Goal: Complete application form: Complete application form

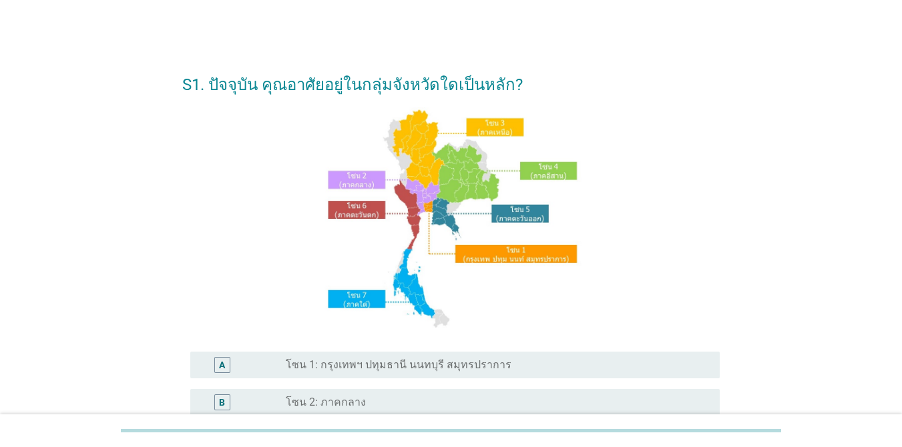
scroll to position [200, 0]
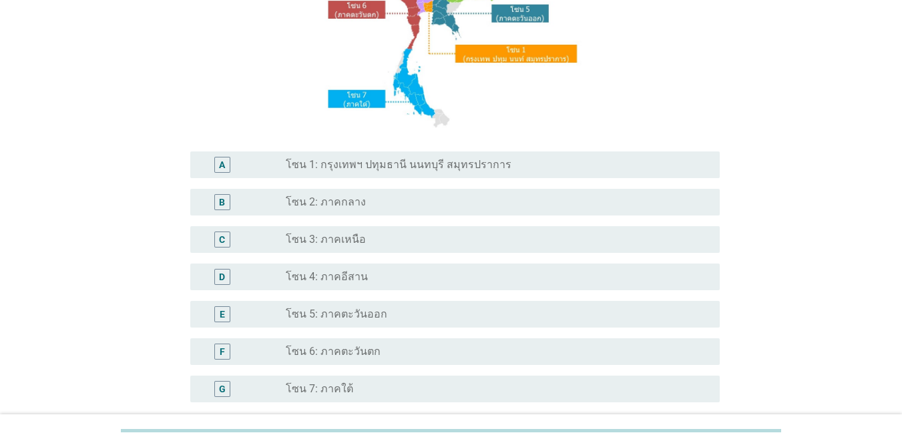
click at [451, 160] on label "โซน 1: กรุงเทพฯ ปทุมธานี นนทบุรี สมุทรปราการ" at bounding box center [399, 164] width 226 height 13
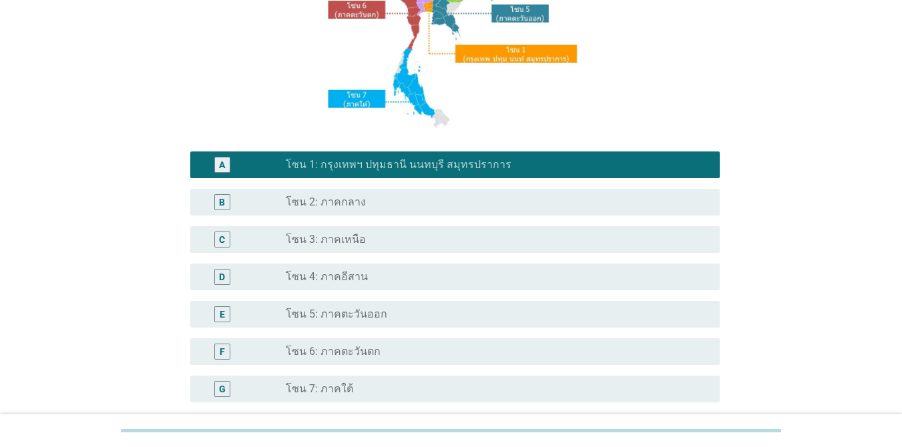
scroll to position [328, 0]
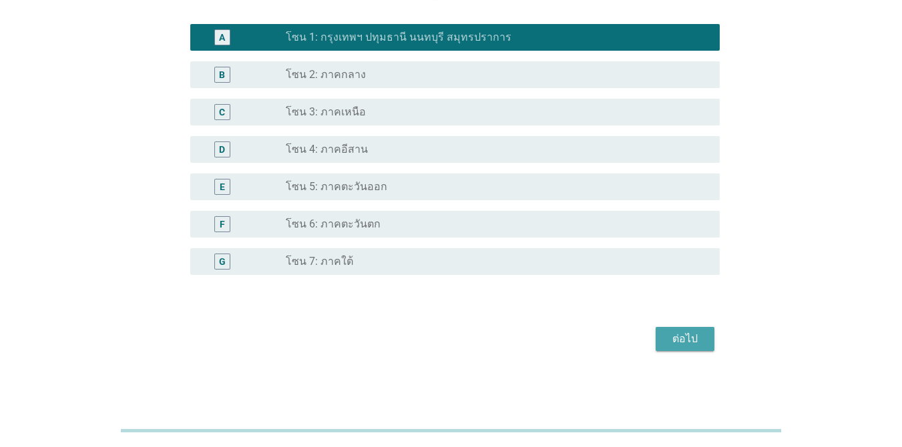
click at [657, 343] on div "ต่อไป" at bounding box center [684, 339] width 37 height 16
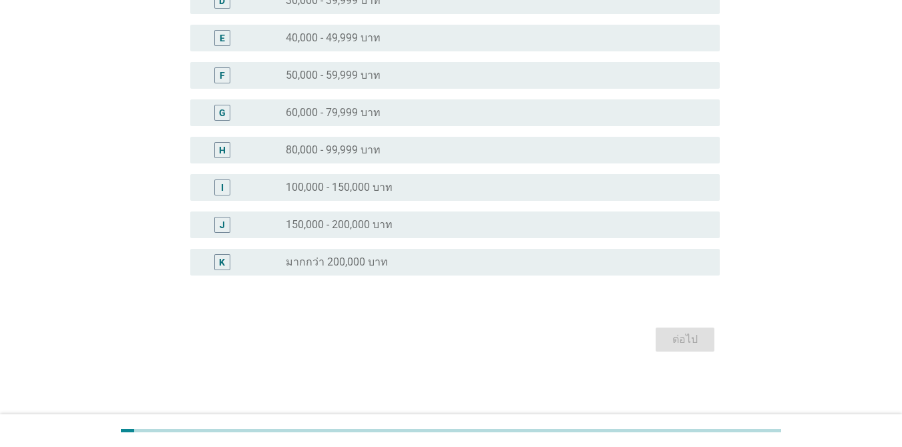
scroll to position [0, 0]
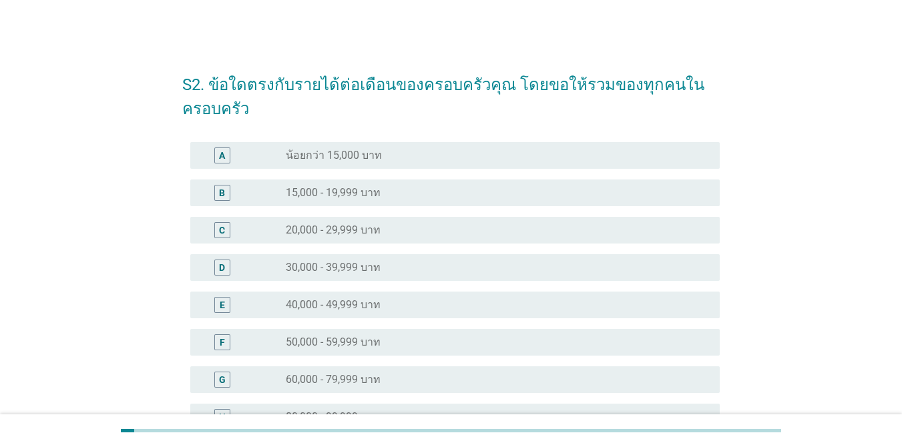
click at [348, 340] on label "50,000 - 59,999 บาท" at bounding box center [333, 342] width 95 height 13
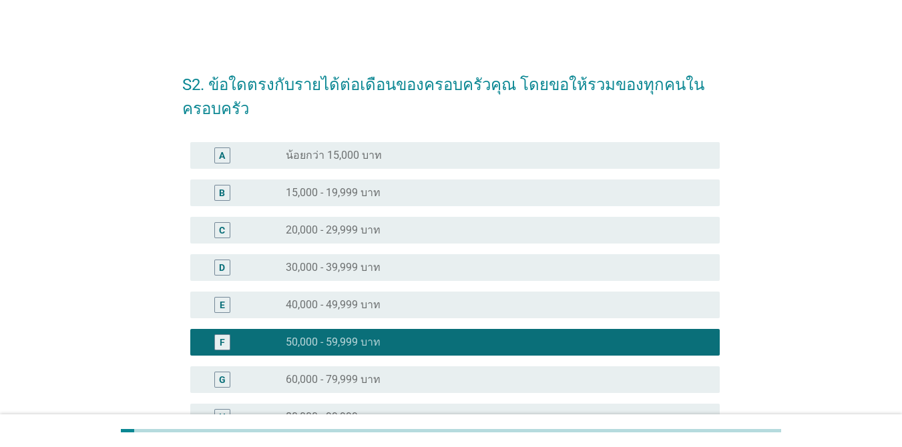
scroll to position [267, 0]
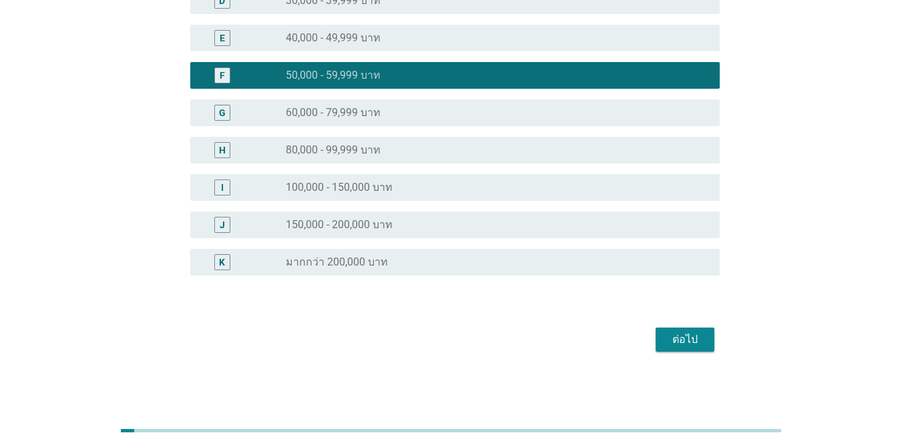
click at [657, 340] on div "ต่อไป" at bounding box center [684, 340] width 37 height 16
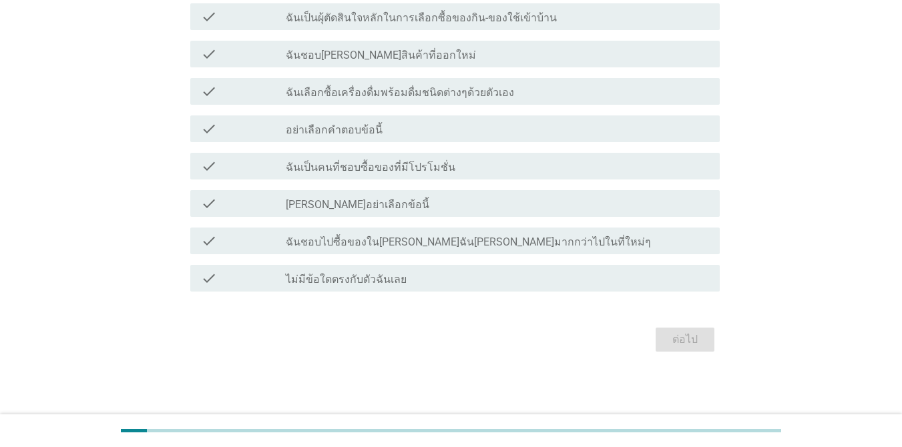
scroll to position [0, 0]
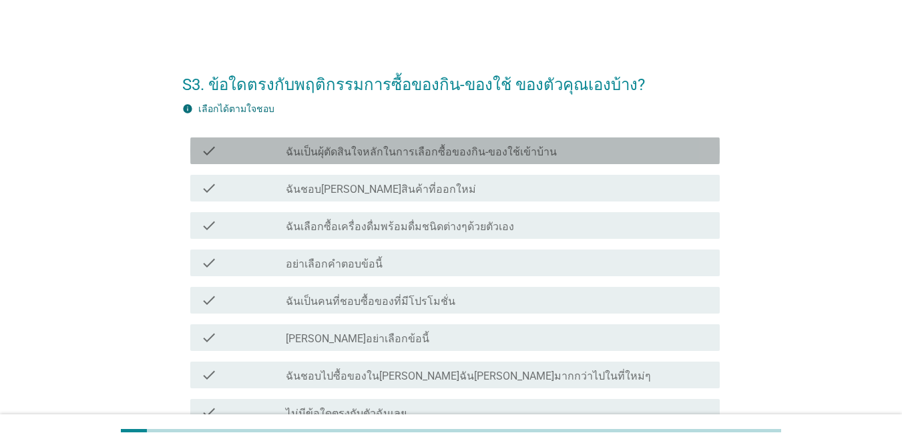
click at [464, 147] on label "ฉันเป็นผุ้ตัดสินใจหลักในการเลือกซื้อของกิน-ของใช้เข้าบ้าน" at bounding box center [421, 152] width 271 height 13
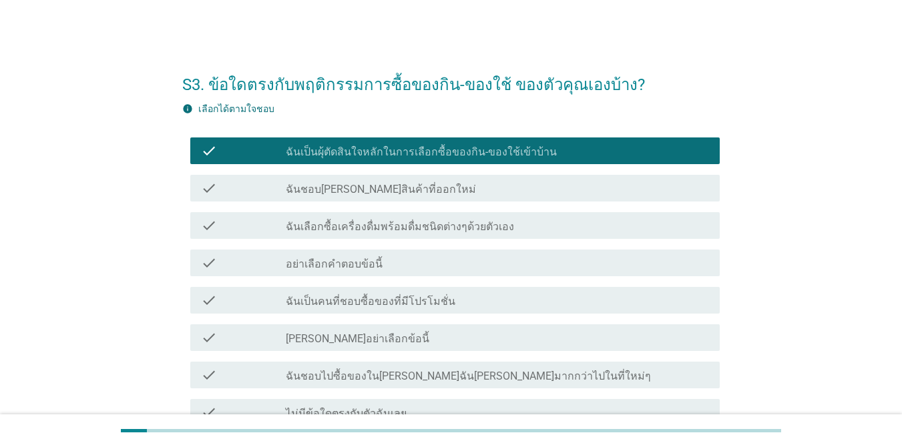
click at [439, 229] on label "ฉันเลือกซื้อเครื่องดื่มพร้อมดื่มชนิดต่างๆด้วยตัวเอง" at bounding box center [400, 226] width 228 height 13
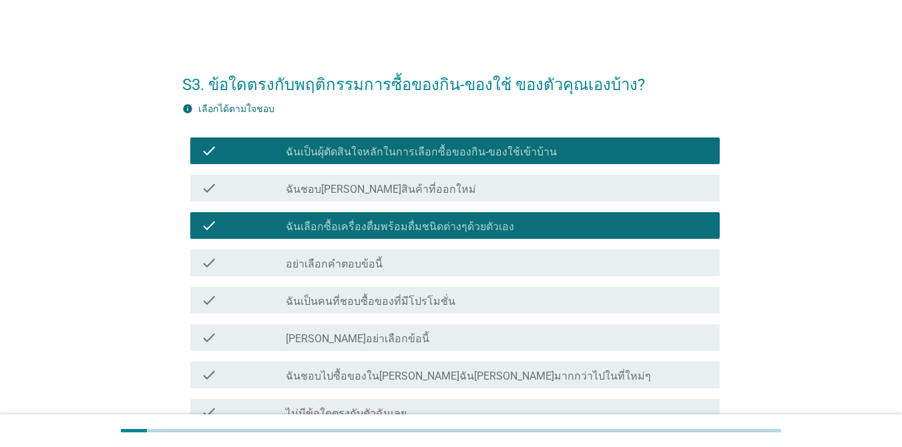
scroll to position [134, 0]
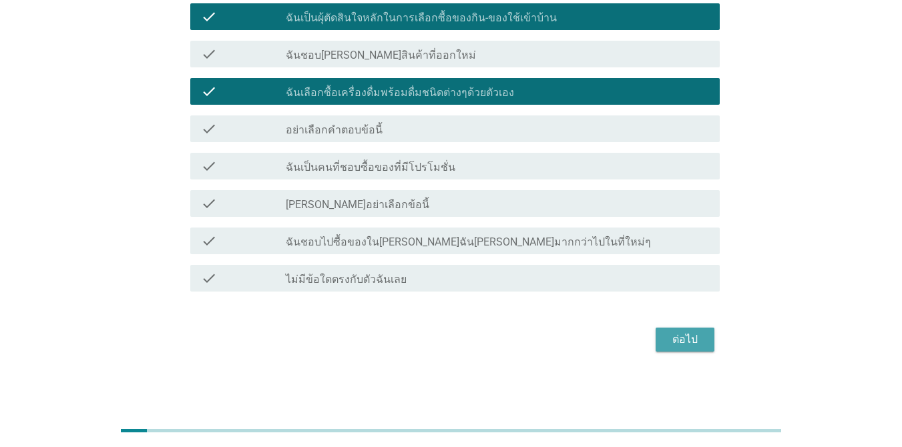
click at [657, 346] on div "ต่อไป" at bounding box center [684, 340] width 37 height 16
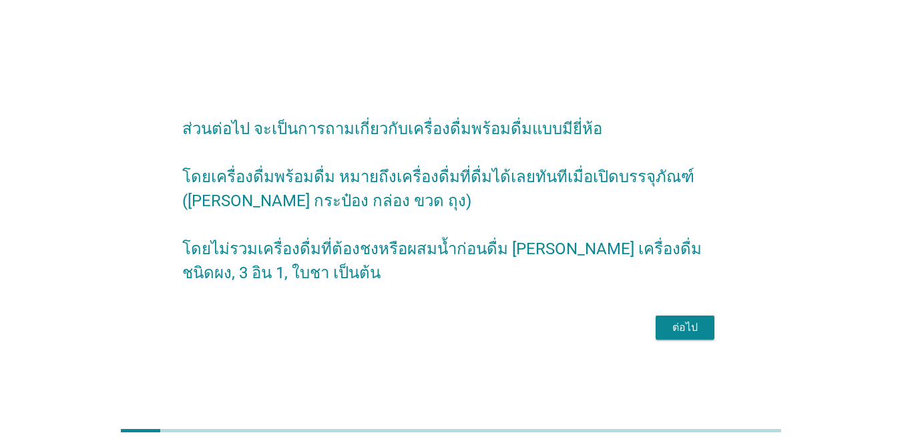
click at [657, 336] on div "ต่อไป" at bounding box center [684, 328] width 37 height 16
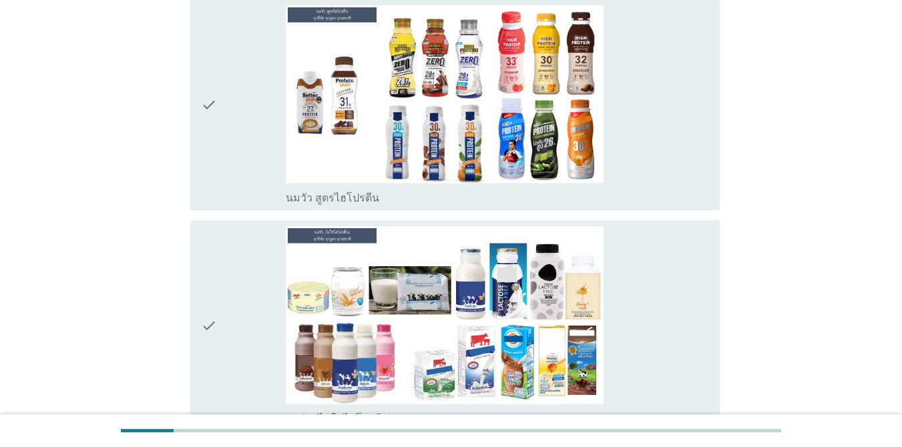
scroll to position [242, 0]
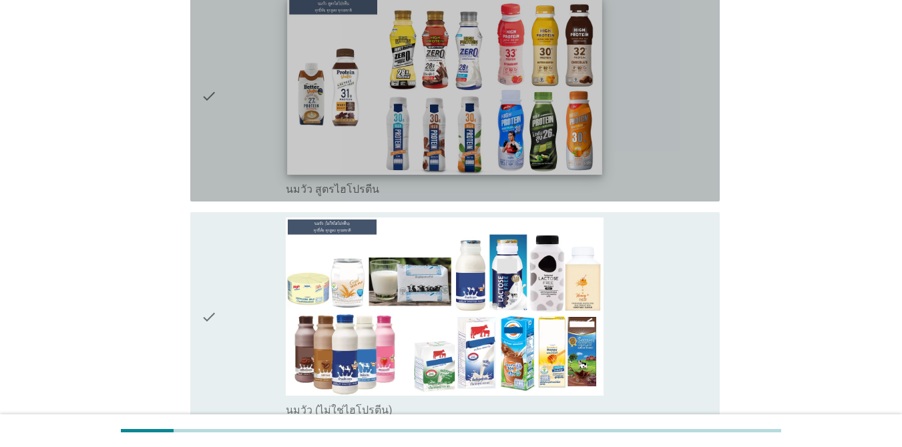
click at [413, 107] on img at bounding box center [444, 85] width 315 height 177
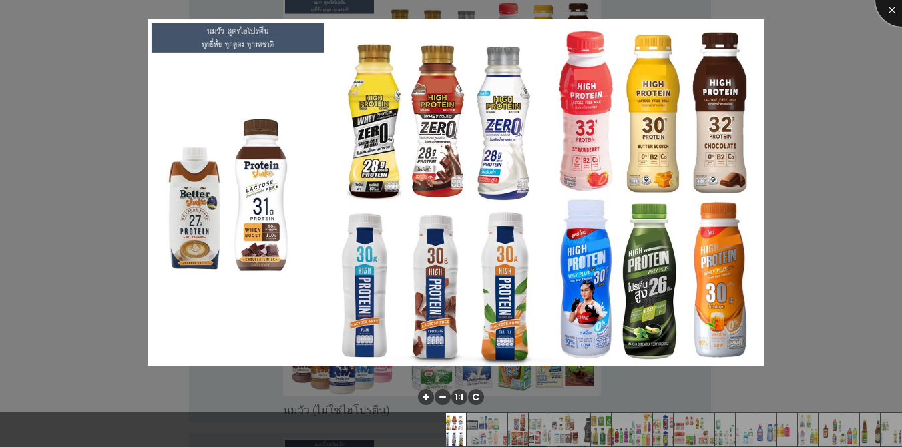
click at [657, 8] on div at bounding box center [901, -1] width 53 height 53
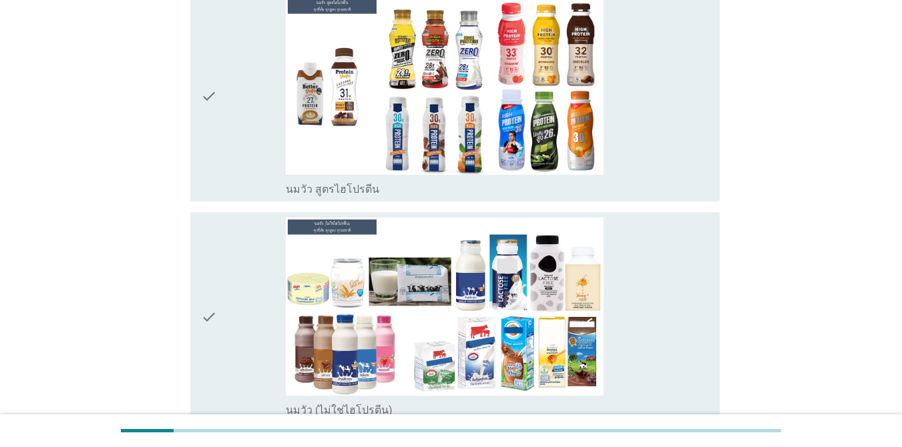
scroll to position [109, 0]
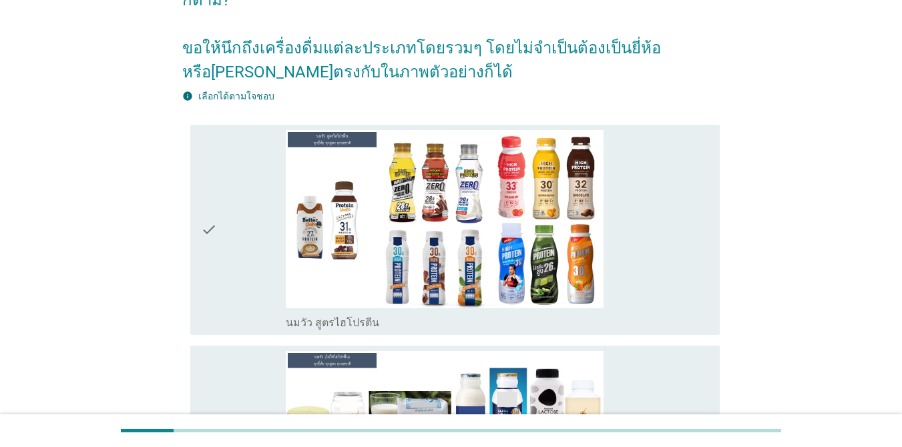
click at [657, 172] on div "check_box_outline_blank นมวัว สูตรไฮโปรตีน" at bounding box center [497, 230] width 423 height 200
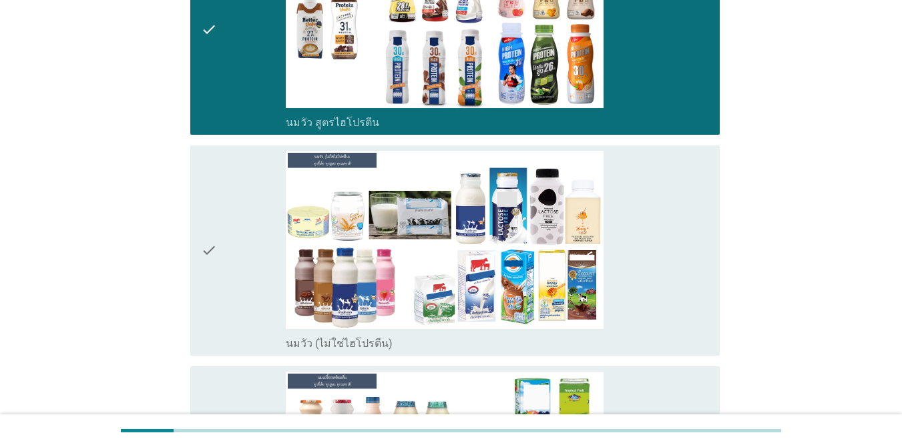
scroll to position [376, 0]
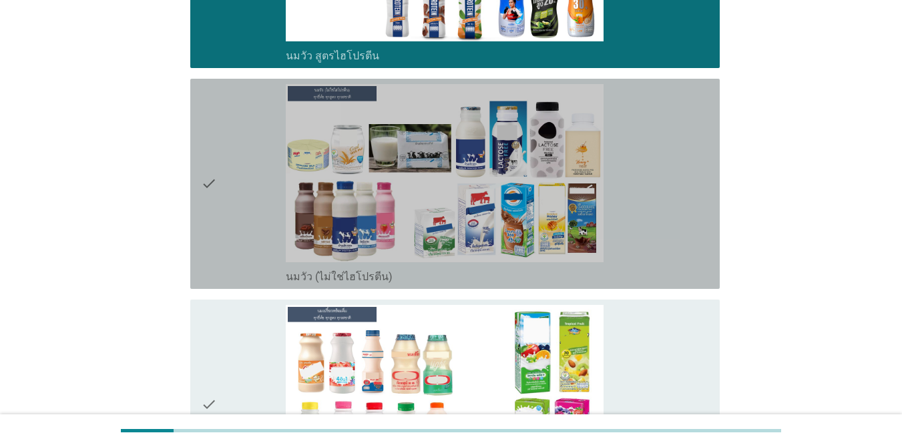
click at [657, 219] on div "check_box_outline_blank นมวัว (ไม่ใช่ไฮโปรตีน)" at bounding box center [497, 184] width 423 height 200
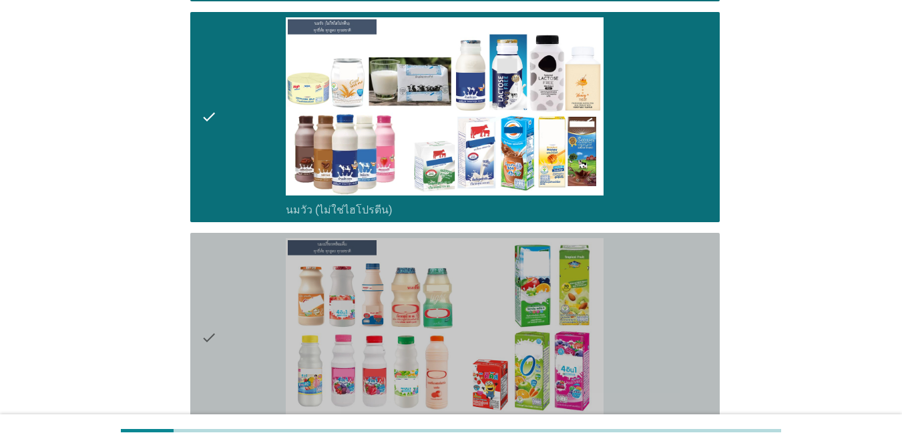
click at [657, 297] on div "check_box_outline_blank นมเปรี้ยว" at bounding box center [497, 338] width 423 height 200
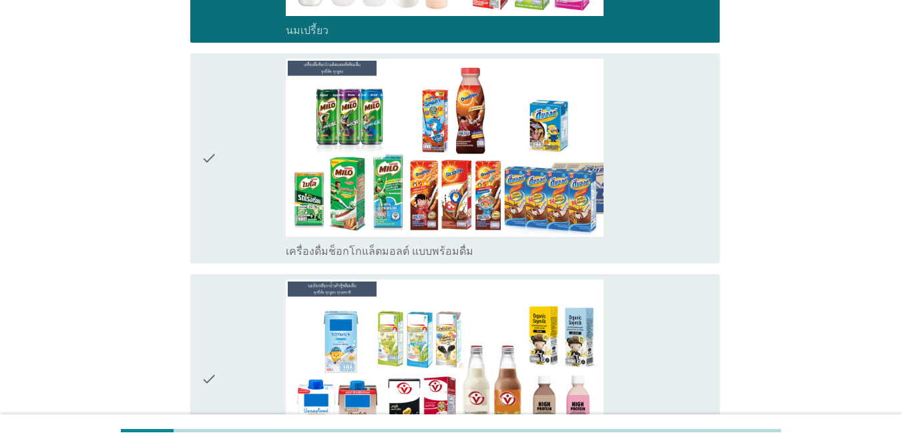
click at [657, 191] on div "check_box_outline_blank เครื่องดื่มช็อกโกแล็ตมอลต์ แบบพร้อมดื่ม" at bounding box center [497, 159] width 423 height 200
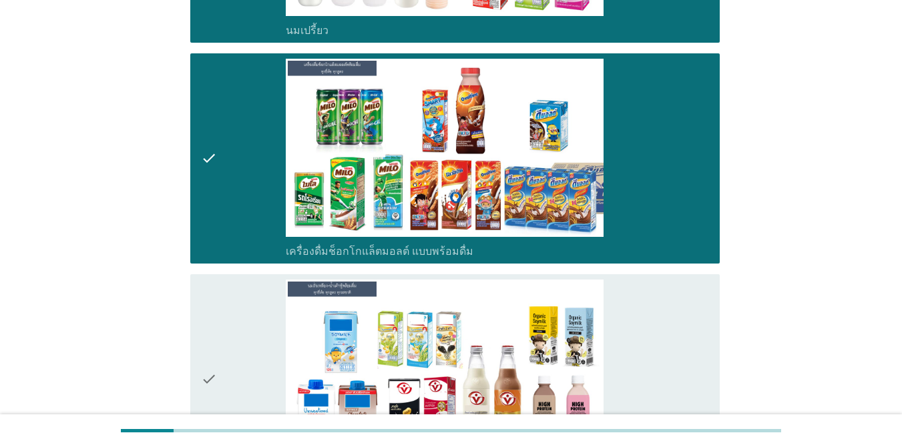
scroll to position [1043, 0]
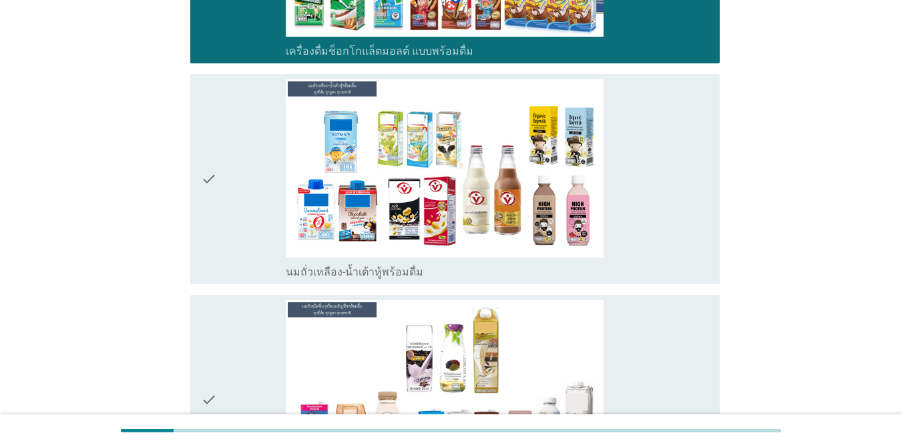
click at [657, 191] on div "check_box_outline_blank นมถั่วเหลือง-น้ำเต้าหู้พร้อมดื่ม" at bounding box center [497, 179] width 423 height 200
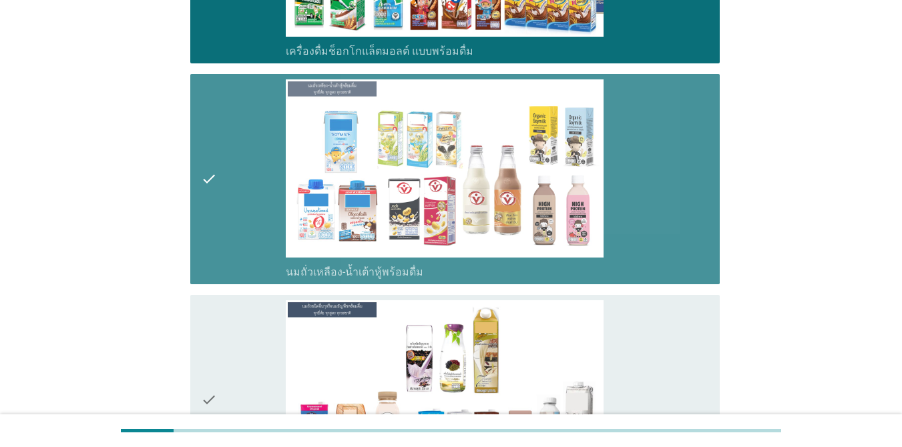
scroll to position [1310, 0]
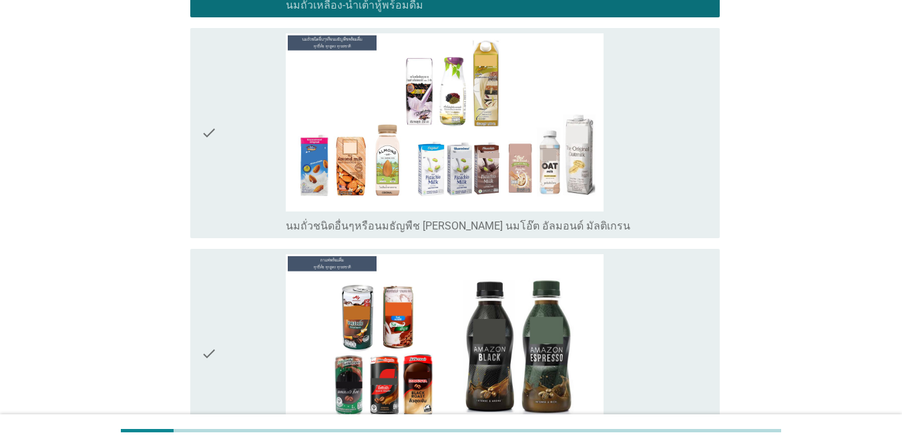
click at [657, 192] on div "check_box_outline_blank นมถั่วชนิดอื่นๆหรือนมธัญพืช [PERSON_NAME] นมโอ๊ต อัลมอน…" at bounding box center [497, 133] width 423 height 200
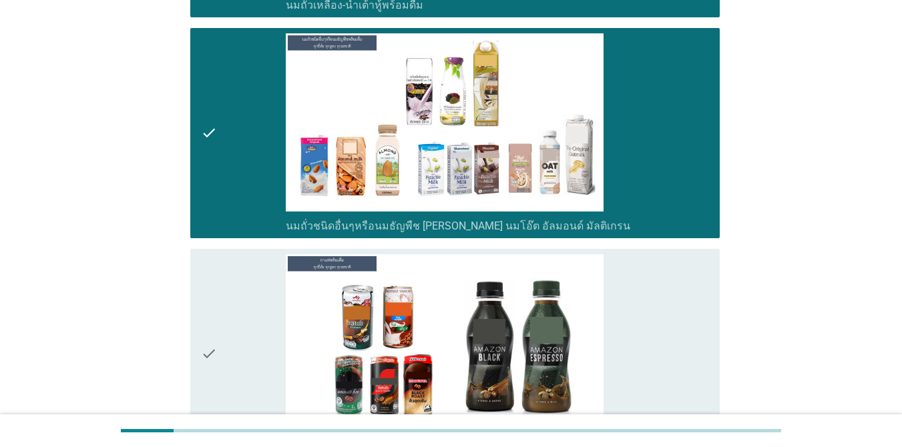
scroll to position [1511, 0]
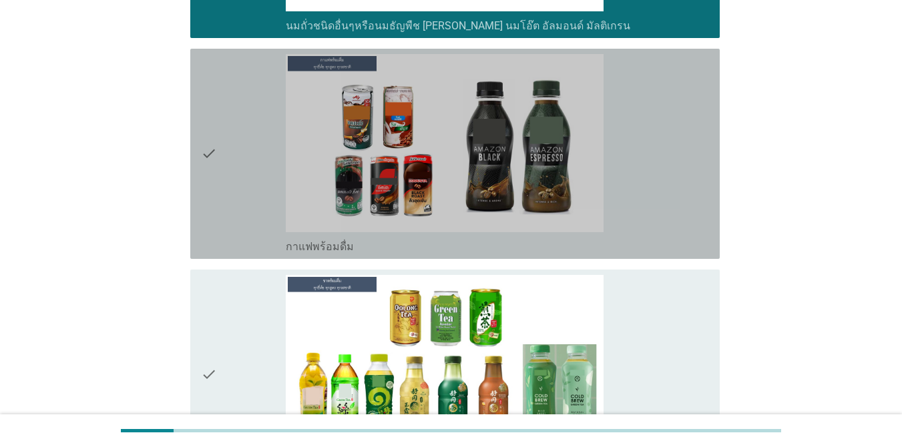
click at [657, 202] on div "check_box_outline_blank กาแฟพร้อมดื่ม" at bounding box center [497, 154] width 423 height 200
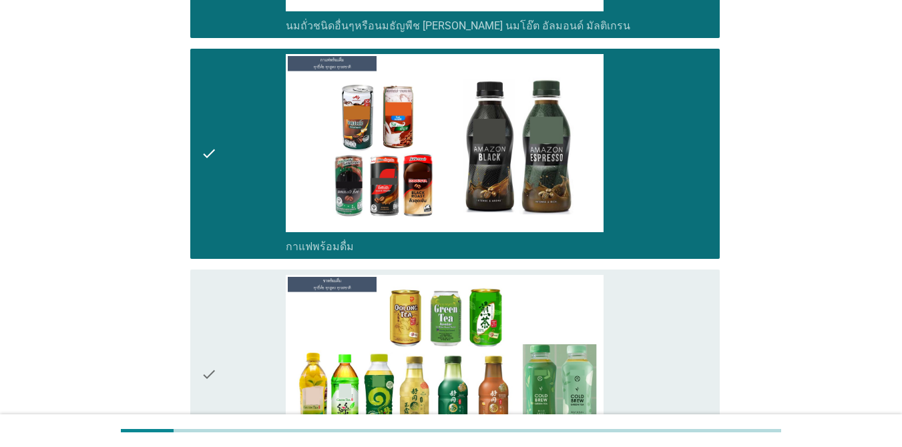
scroll to position [1711, 0]
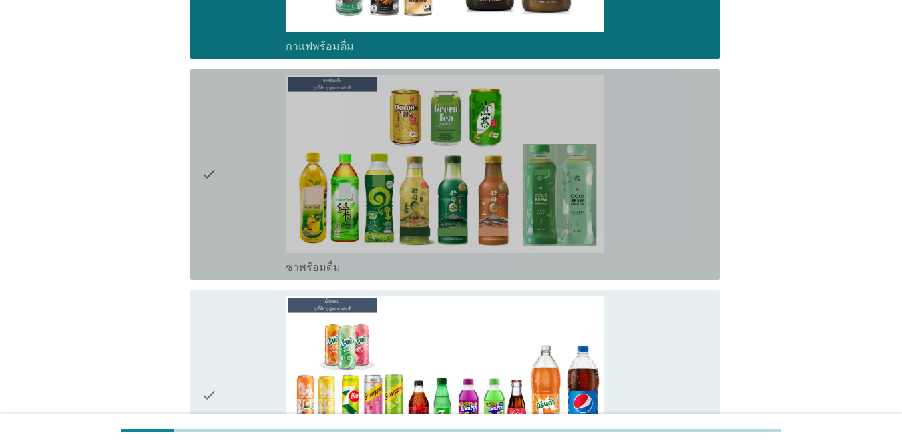
click at [657, 206] on div "check_box_outline_blank ชาพร้อมดื่ม" at bounding box center [497, 175] width 423 height 200
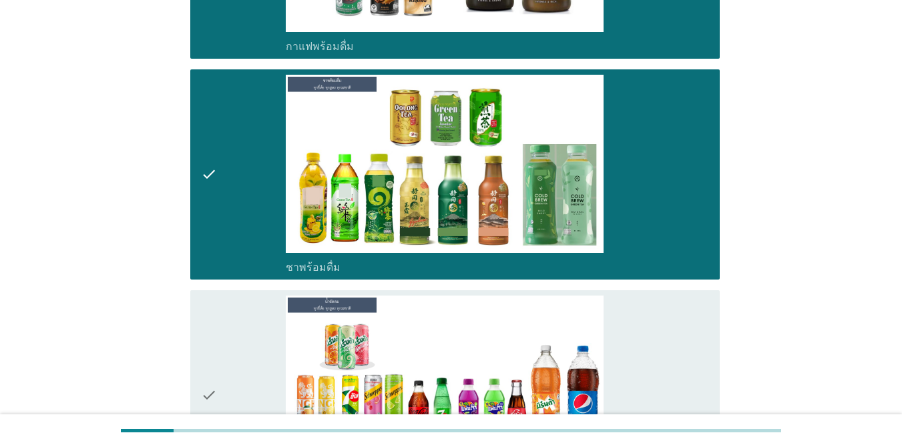
scroll to position [1978, 0]
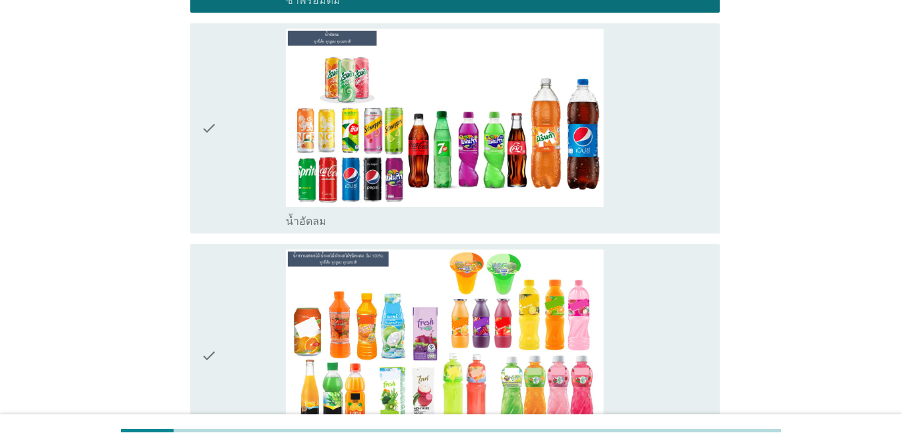
click at [657, 212] on div "check check_box_outline_blank น้ำอัดลม" at bounding box center [450, 128] width 537 height 221
click at [657, 185] on div "check_box_outline_blank น้ำอัดลม" at bounding box center [497, 129] width 423 height 200
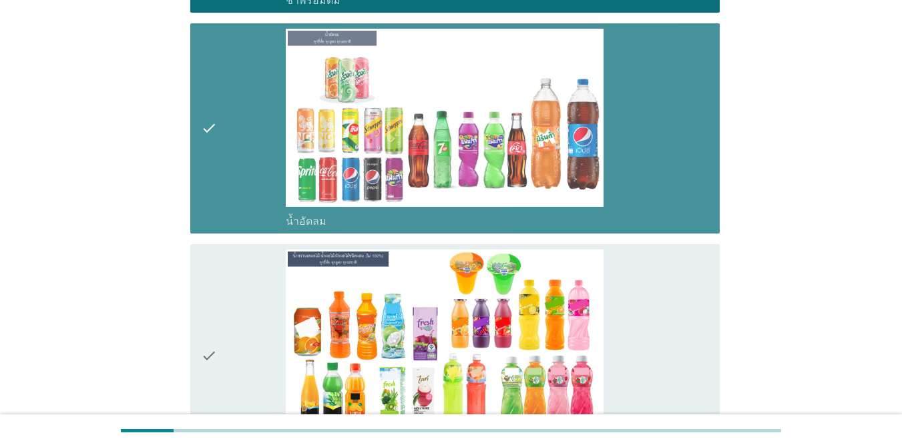
click at [657, 270] on div "check_box_outline_blank น้ำหวานรสผลไม้-น้ำผลไม้/ผักผลไม้ชนิดผสม (ไม่ 100%) [PER…" at bounding box center [497, 356] width 423 height 213
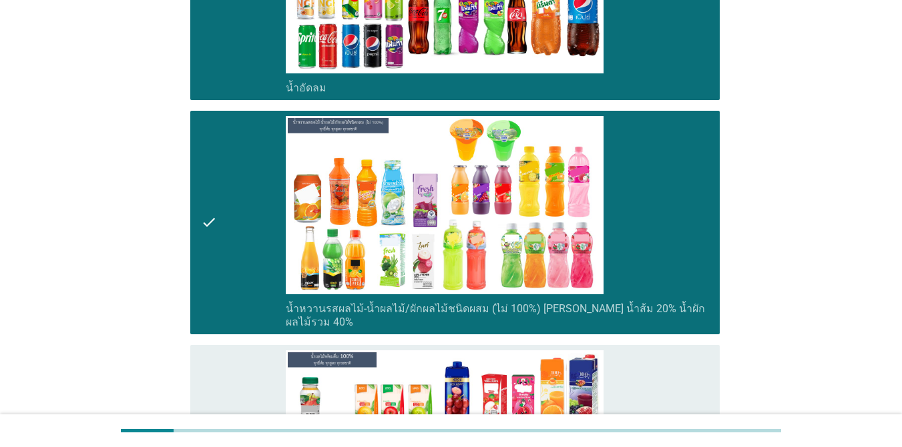
scroll to position [2245, 0]
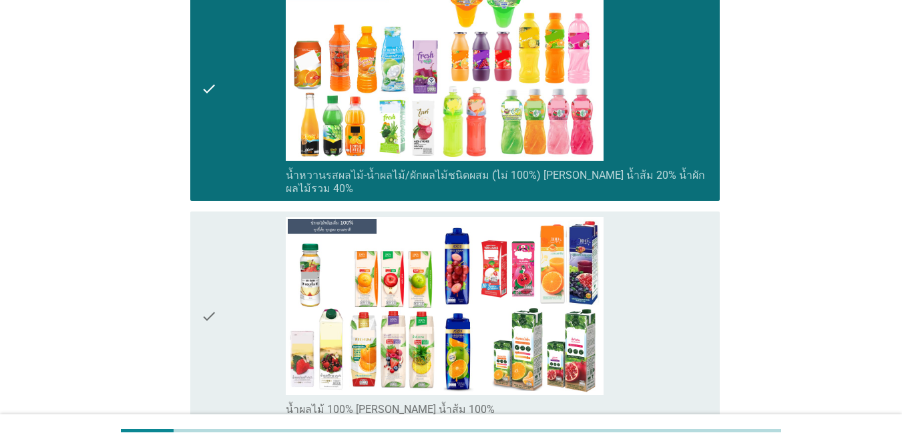
click at [657, 266] on div "check_box_outline_blank น้ำผลไม้ 100% [PERSON_NAME] น้ำส้ม 100%" at bounding box center [497, 317] width 423 height 200
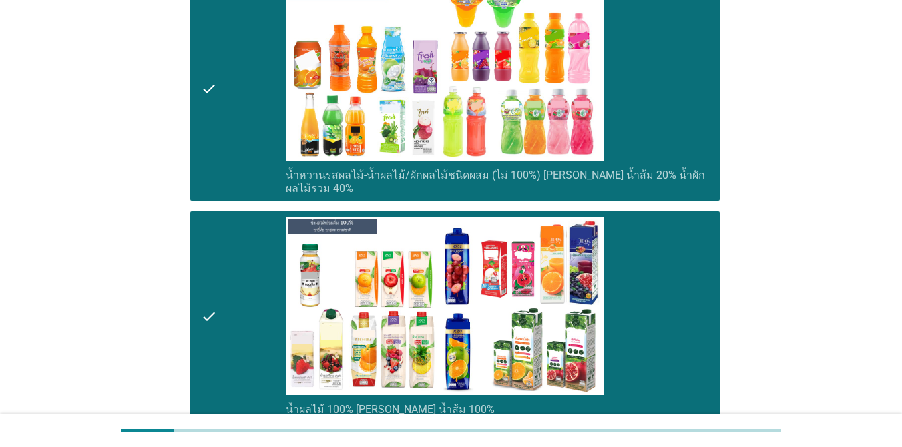
scroll to position [2512, 0]
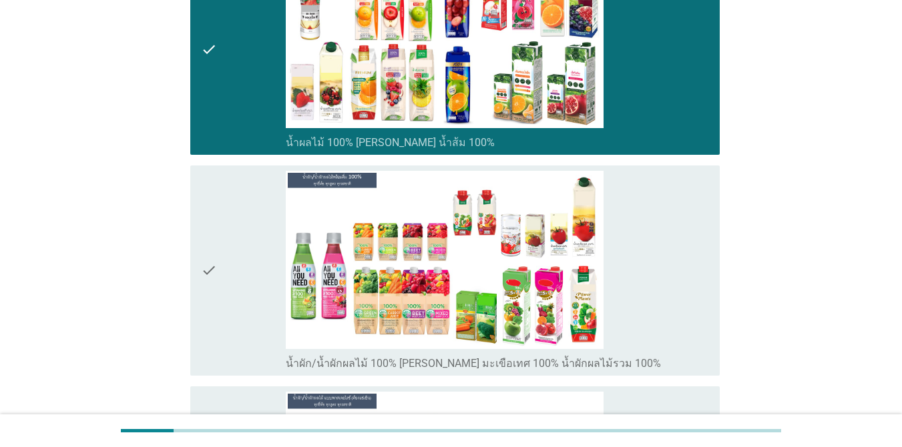
click at [657, 264] on div "check_box_outline_blank น้ำผัก/น้ำผักผลไม้ 100% [PERSON_NAME] มะเขือเทศ 100% น้…" at bounding box center [497, 271] width 423 height 200
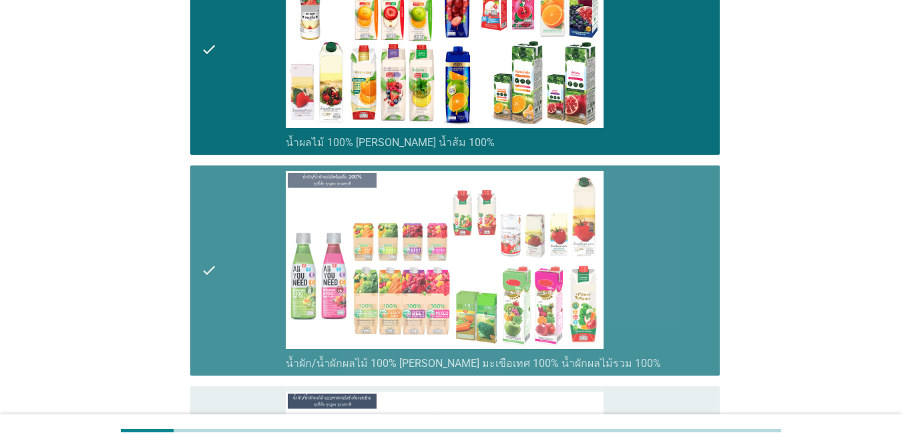
scroll to position [2779, 0]
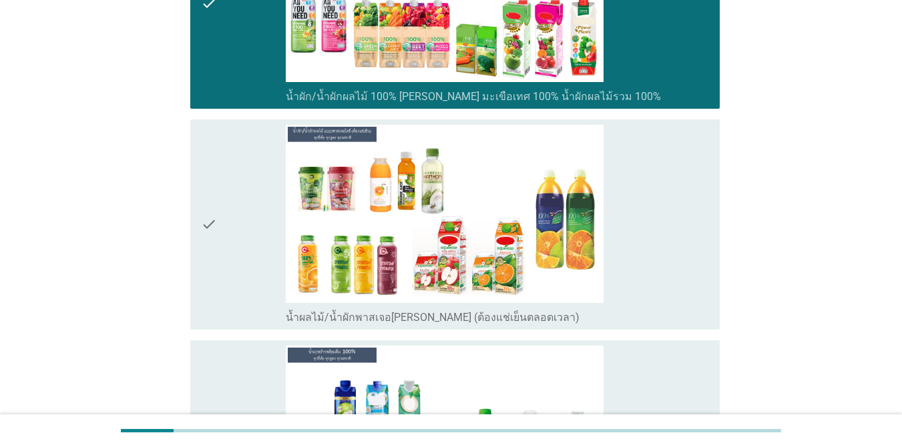
click at [657, 252] on div "check_box_outline_blank น้ำผลไม้/น้ำผักพาสเจอ[PERSON_NAME] (ต้องแช่เย็นตลอดเวลา)" at bounding box center [497, 225] width 423 height 200
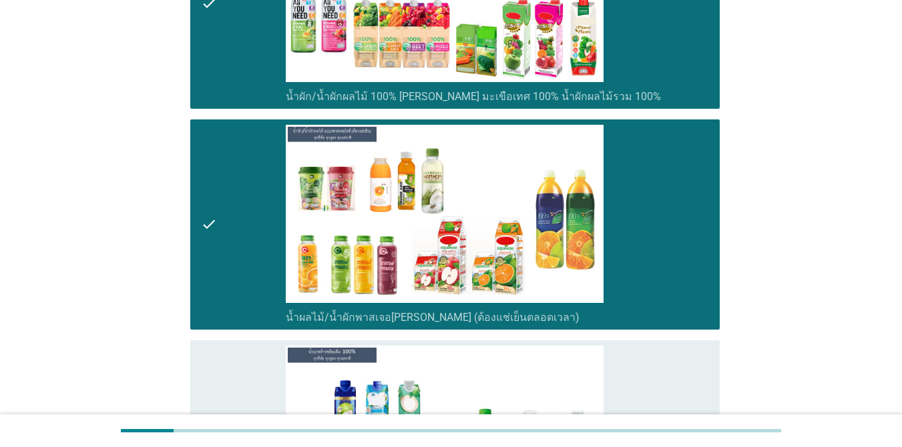
click at [657, 241] on div "check_box_outline_blank น้ำผลไม้/น้ำผักพาสเจอ[PERSON_NAME] (ต้องแช่เย็นตลอดเวลา)" at bounding box center [497, 225] width 423 height 200
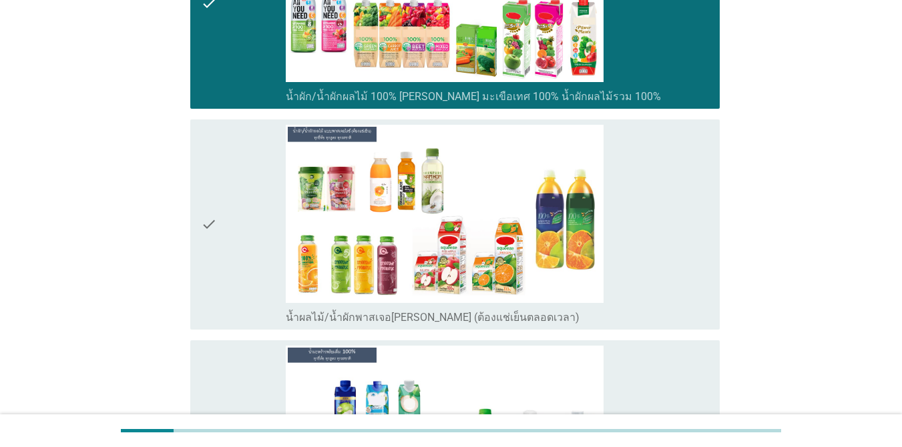
click at [657, 241] on div "check_box_outline_blank น้ำผลไม้/น้ำผักพาสเจอ[PERSON_NAME] (ต้องแช่เย็นตลอดเวลา)" at bounding box center [497, 225] width 423 height 200
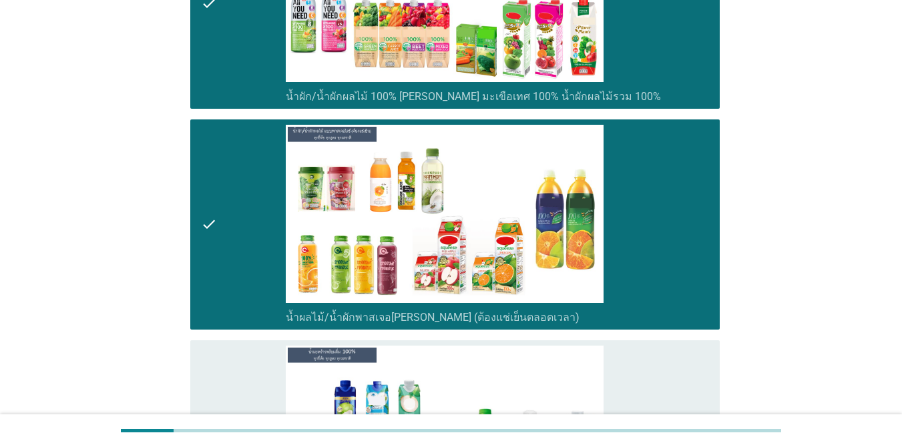
scroll to position [3046, 0]
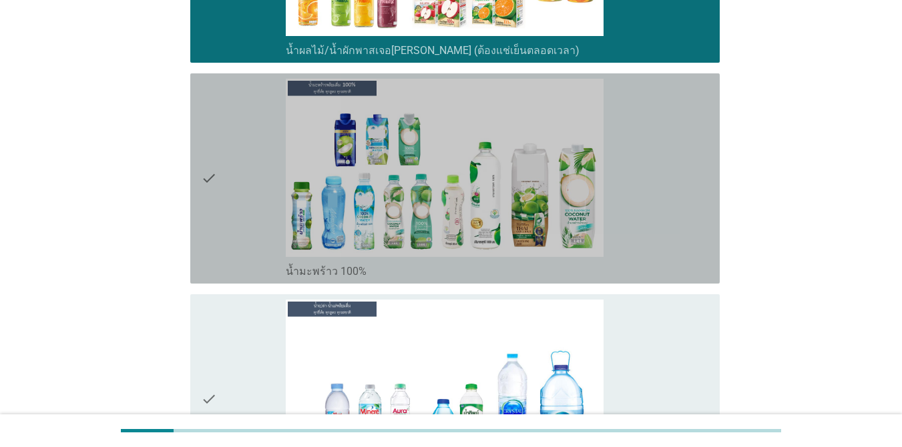
click at [657, 211] on div "check_box_outline_blank น้ำมะพร้าว 100%" at bounding box center [497, 179] width 423 height 200
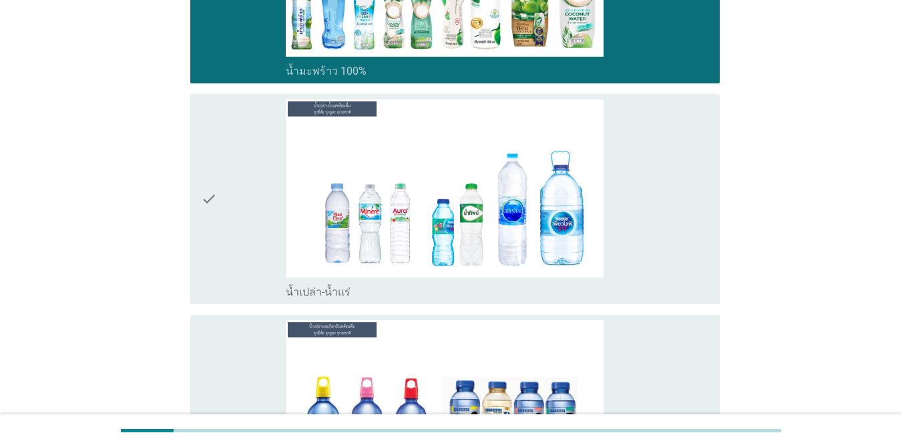
click at [657, 211] on div "check_box_outline_blank น้ำเปล่า-น้ำแร่" at bounding box center [497, 199] width 423 height 200
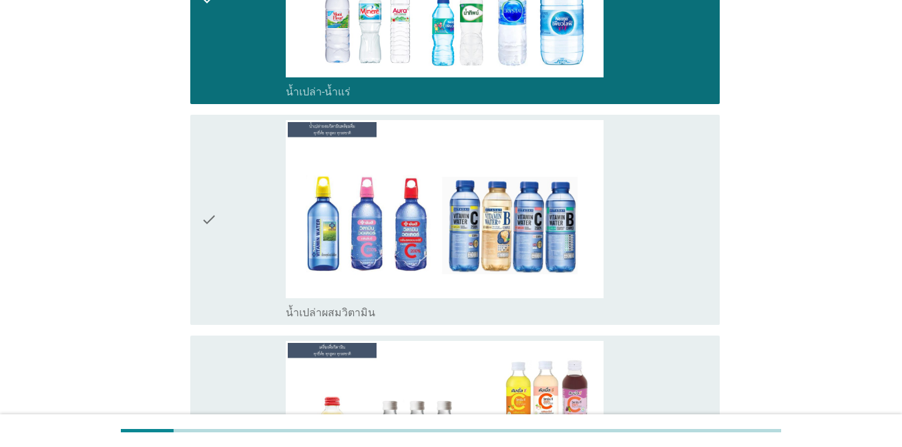
scroll to position [3713, 0]
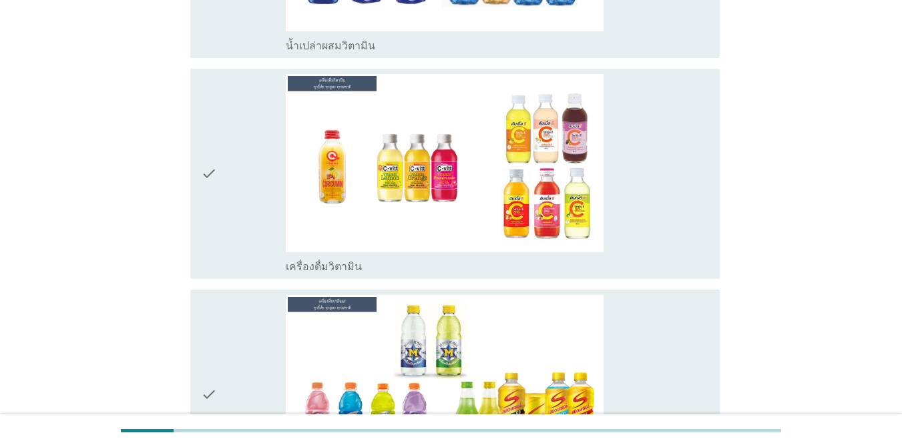
click at [657, 178] on div "check_box_outline_blank เครื่องดื่มวิตามิน" at bounding box center [497, 174] width 423 height 200
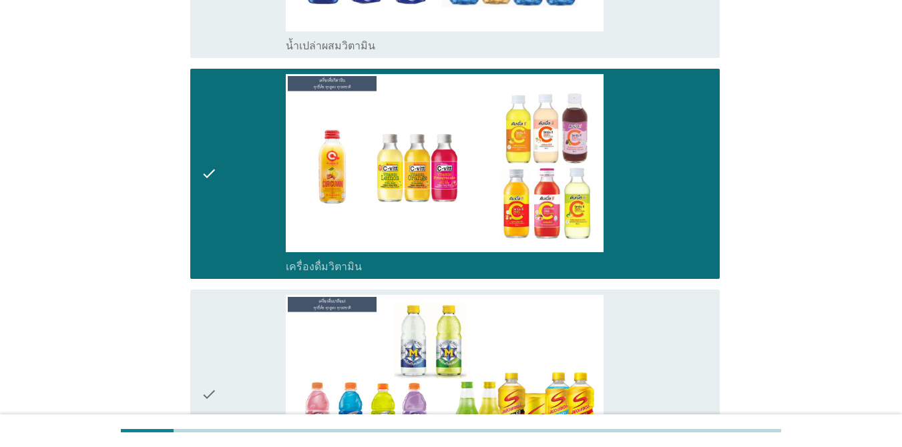
scroll to position [3980, 0]
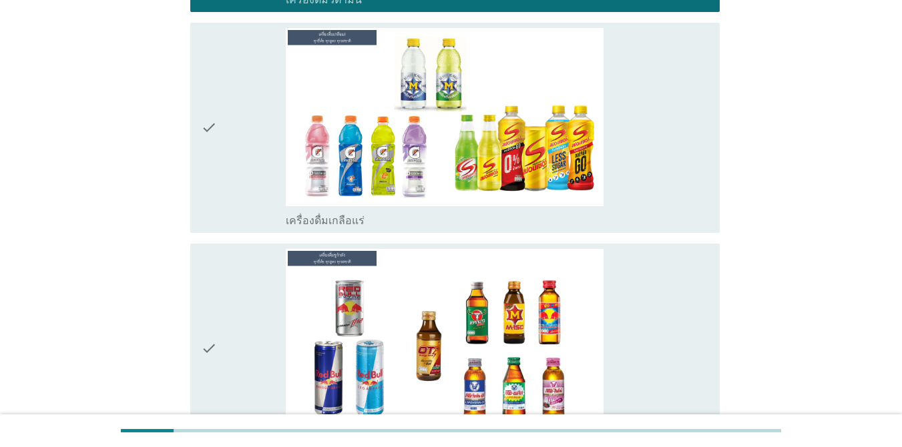
click at [657, 129] on div "check_box_outline_blank เครื่องดื่มเกลือแร่" at bounding box center [497, 128] width 423 height 200
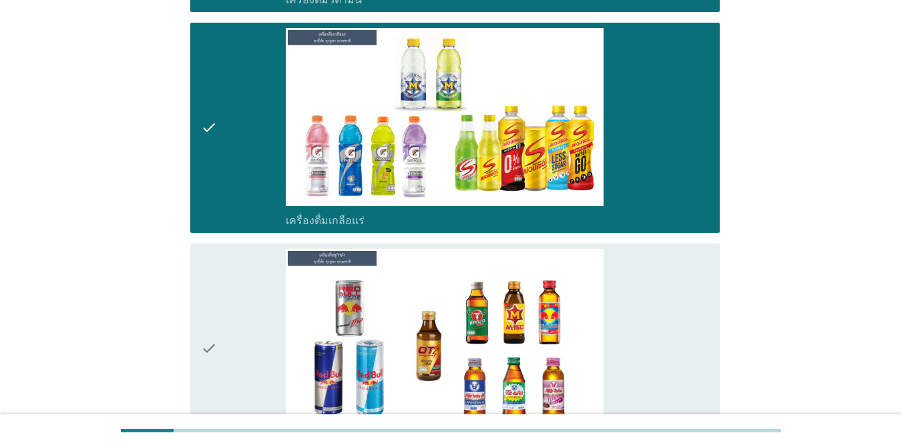
click at [657, 260] on div "check check_box_outline_blank เครื่องดื่ม[PERSON_NAME]กำลัง" at bounding box center [454, 349] width 529 height 210
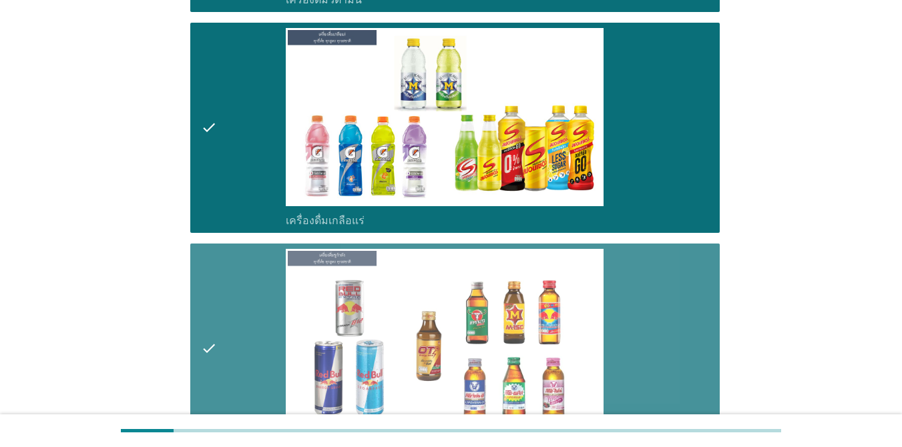
scroll to position [4247, 0]
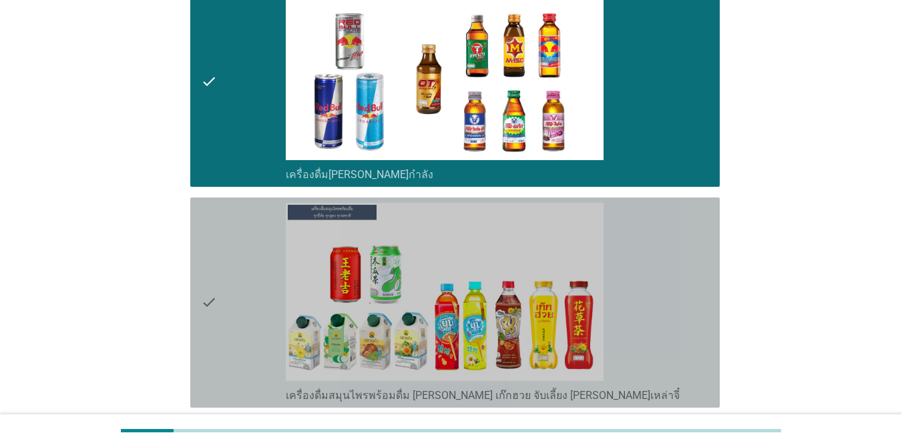
click at [657, 261] on div "check check_box_outline_blank เครื่องดื่มสมุนไพรพร้อมดื่ม [PERSON_NAME] เก๊กฮวย…" at bounding box center [454, 303] width 529 height 210
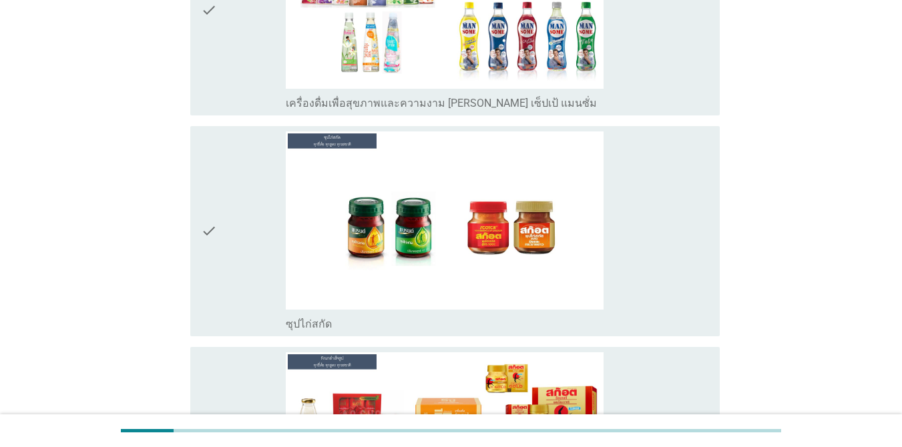
scroll to position [5210, 0]
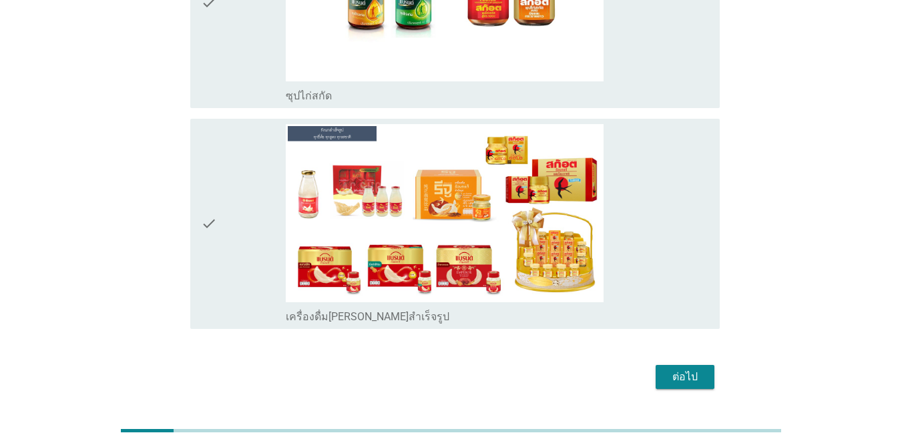
click at [621, 220] on div "check_box_outline_blank เครื่องดื่ม[PERSON_NAME]สำเร็จรูป" at bounding box center [497, 224] width 423 height 200
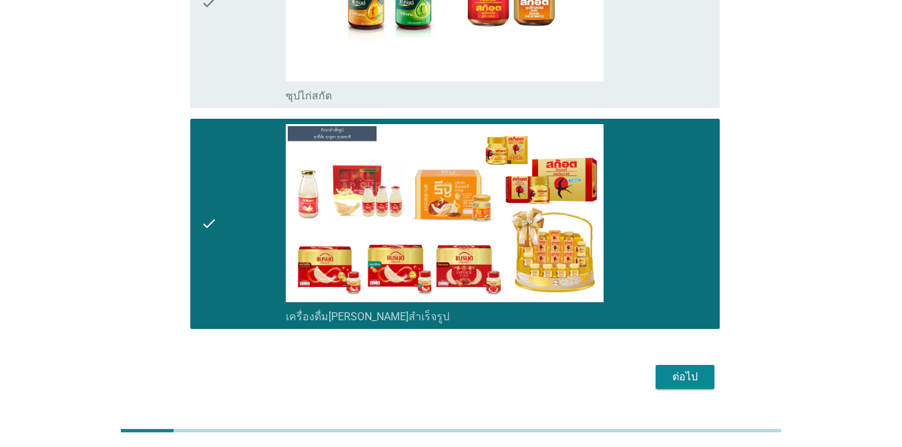
scroll to position [4876, 0]
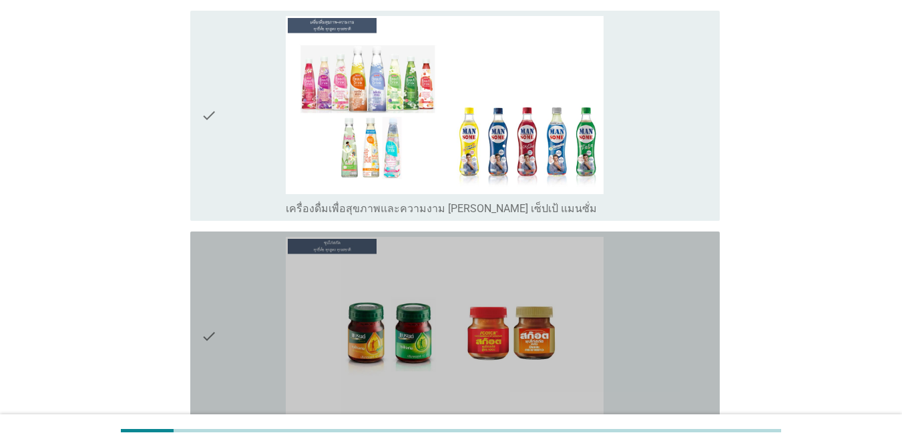
click at [657, 297] on div "check_box_outline_blank ซุปไก่สกัด" at bounding box center [497, 337] width 423 height 200
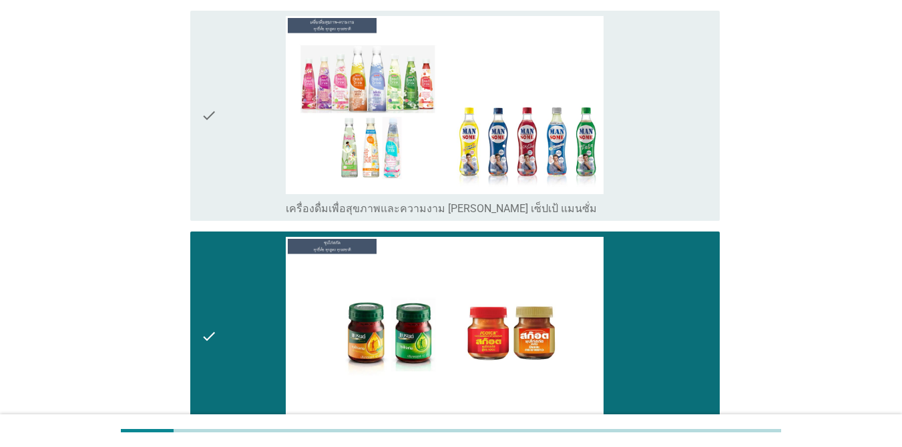
scroll to position [5210, 0]
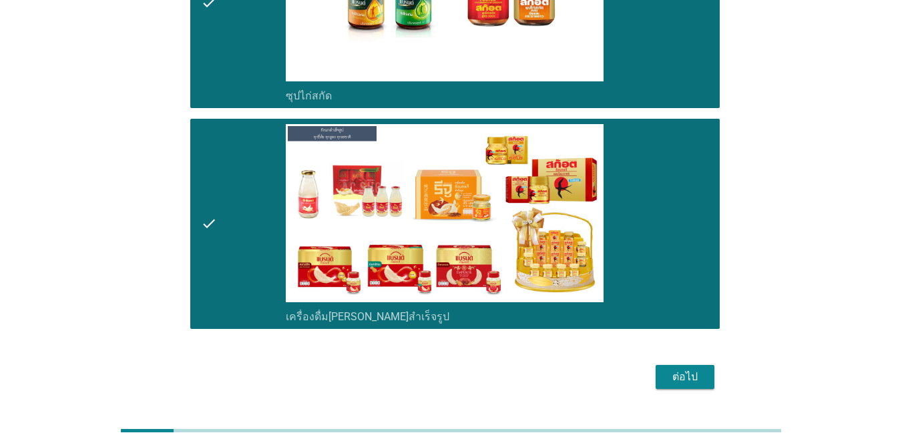
click at [657, 369] on div "ต่อไป" at bounding box center [684, 377] width 37 height 16
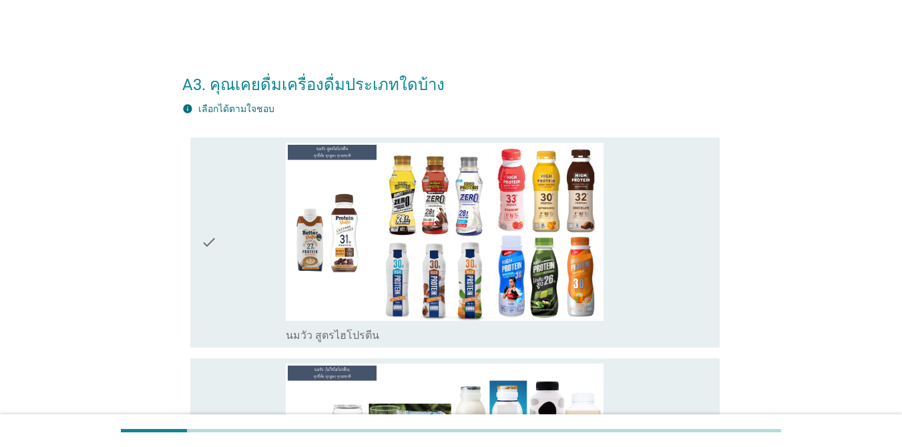
scroll to position [133, 0]
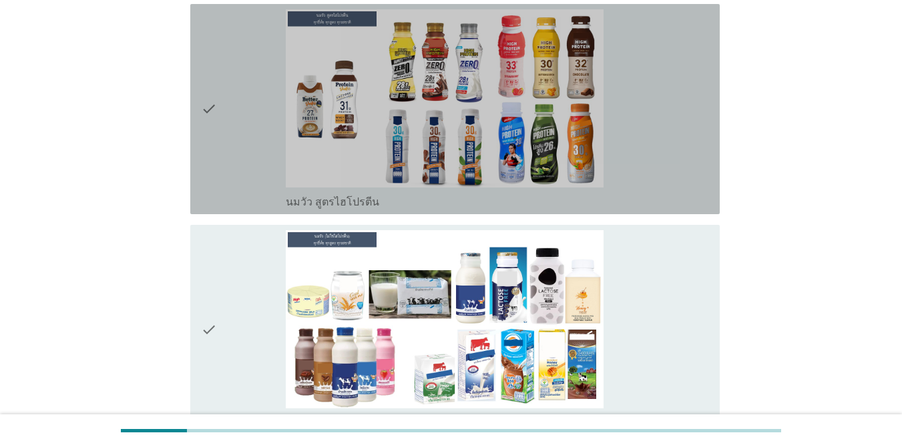
click at [657, 180] on div "check_box_outline_blank นมวัว สูตรไฮโปรตีน" at bounding box center [497, 109] width 423 height 200
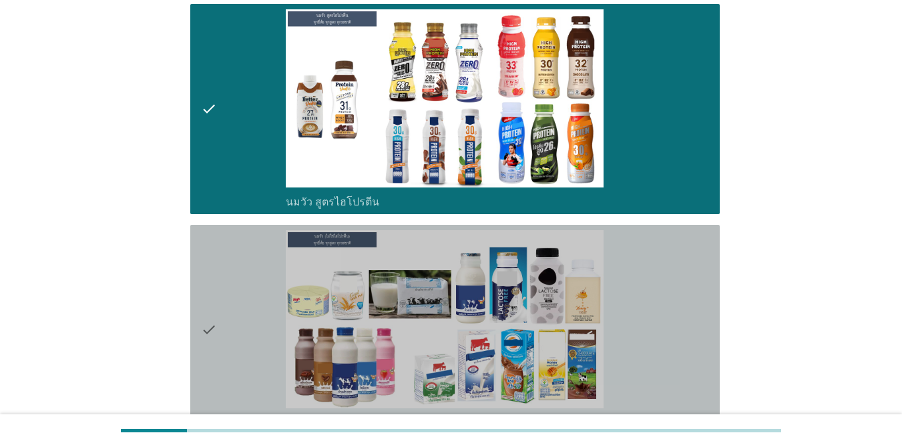
click at [657, 302] on div "check_box_outline_blank นมวัว (ไม่ใช่ไฮโปรตีน)" at bounding box center [497, 330] width 423 height 200
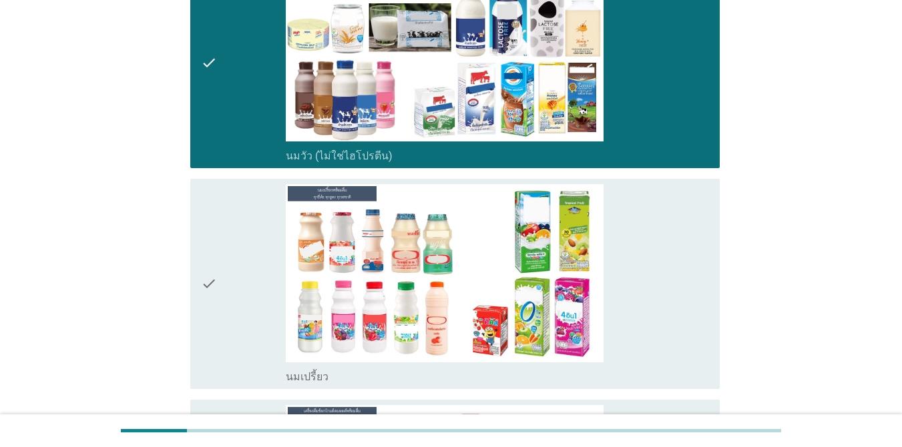
scroll to position [601, 0]
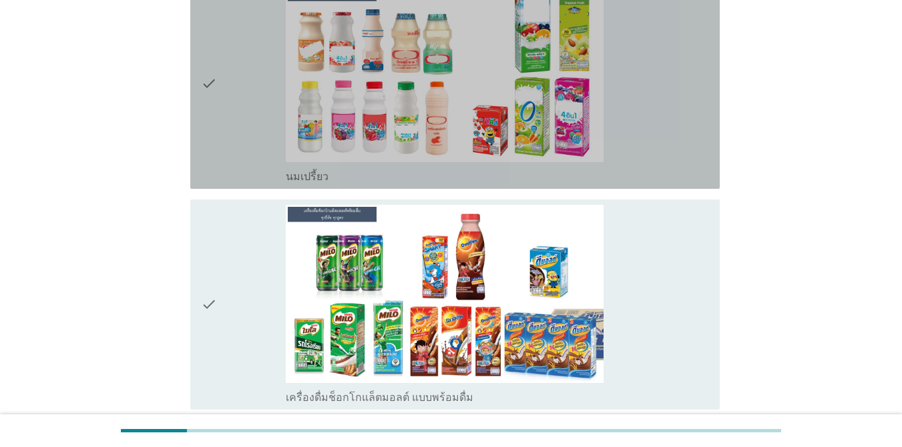
click at [657, 130] on div "check_box_outline_blank นมเปรี้ยว" at bounding box center [497, 84] width 423 height 200
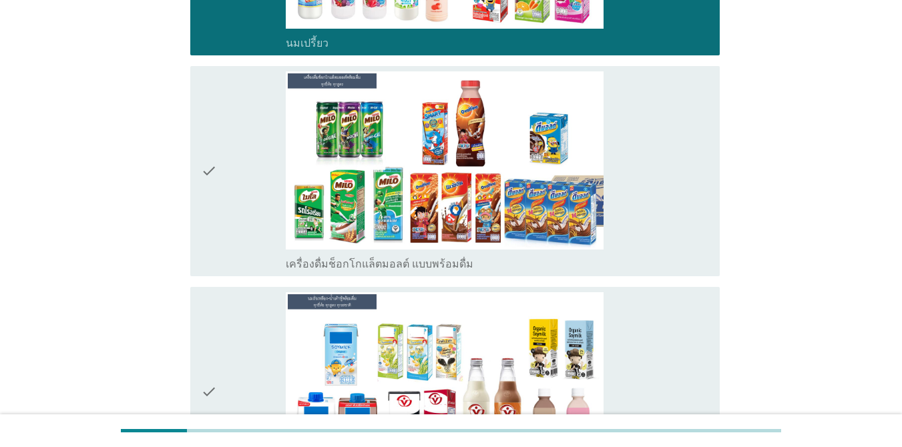
click at [657, 182] on div "check_box_outline_blank เครื่องดื่มช็อกโกแล็ตมอลต์ แบบพร้อมดื่ม" at bounding box center [497, 171] width 423 height 200
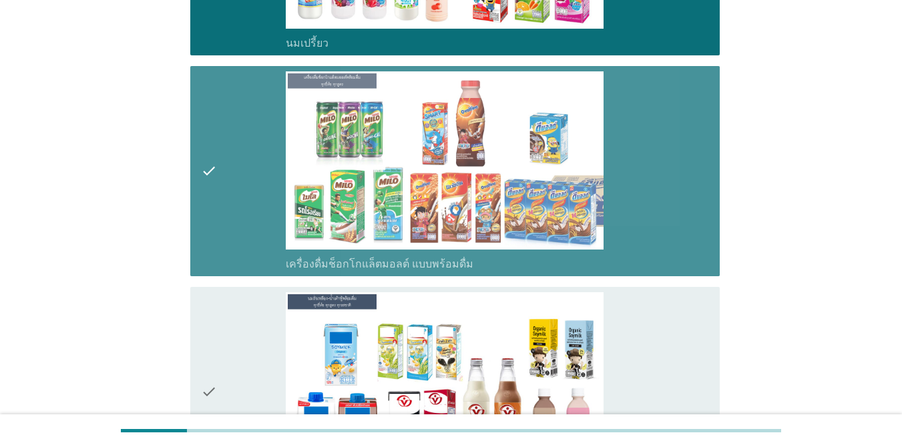
scroll to position [934, 0]
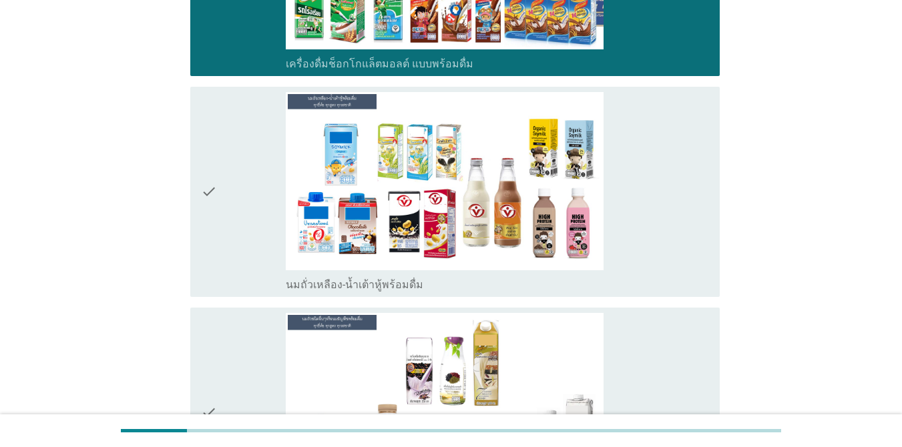
click at [657, 190] on div "check_box_outline_blank นมถั่วเหลือง-น้ำเต้าหู้พร้อมดื่ม" at bounding box center [497, 192] width 423 height 200
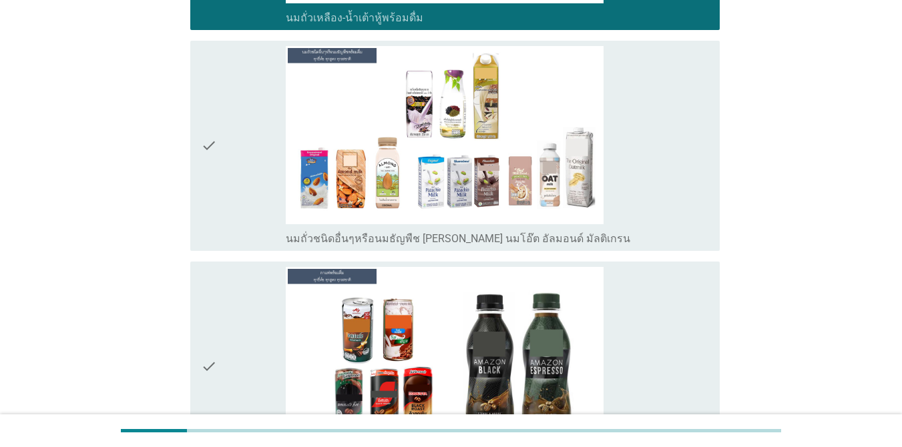
scroll to position [1468, 0]
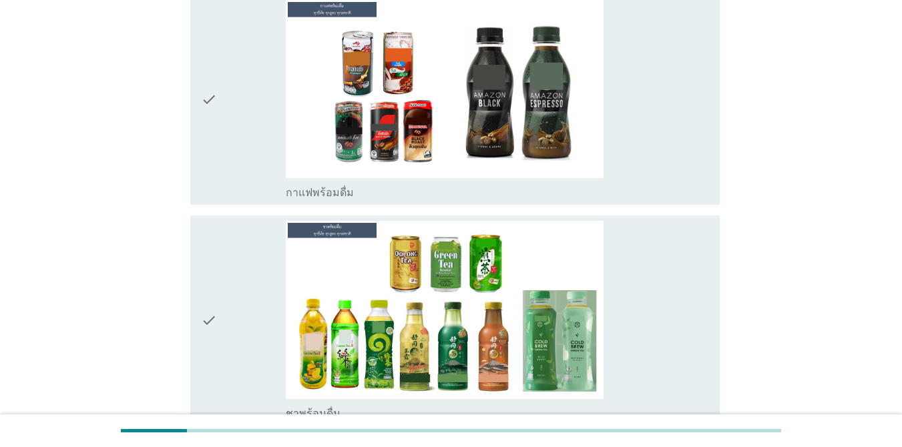
click at [657, 160] on div "check_box_outline_blank กาแฟพร้อมดื่ม" at bounding box center [497, 100] width 423 height 200
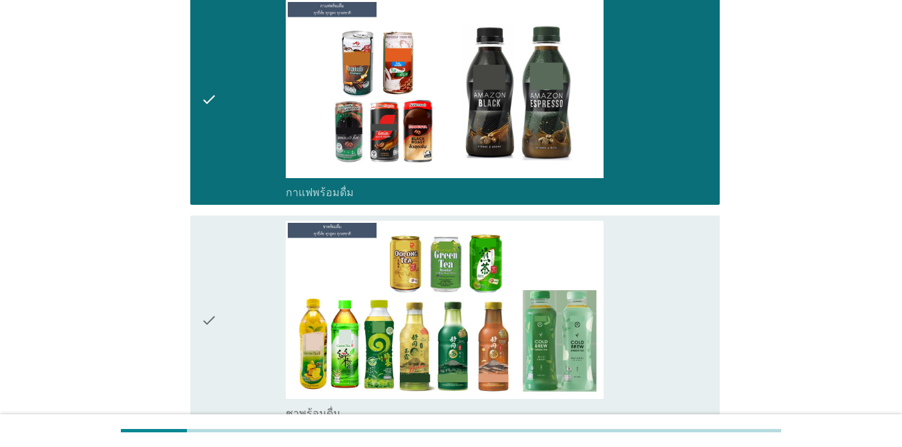
click at [657, 259] on div "check_box_outline_blank ชาพร้อมดื่ม" at bounding box center [497, 321] width 423 height 200
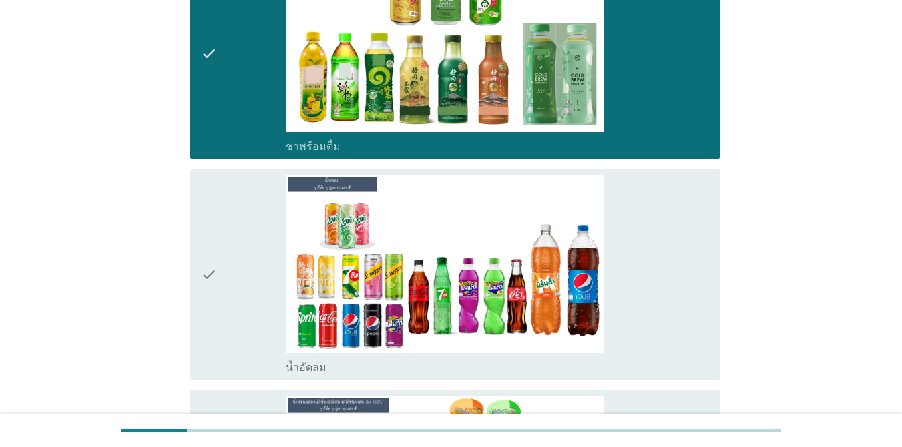
scroll to position [1936, 0]
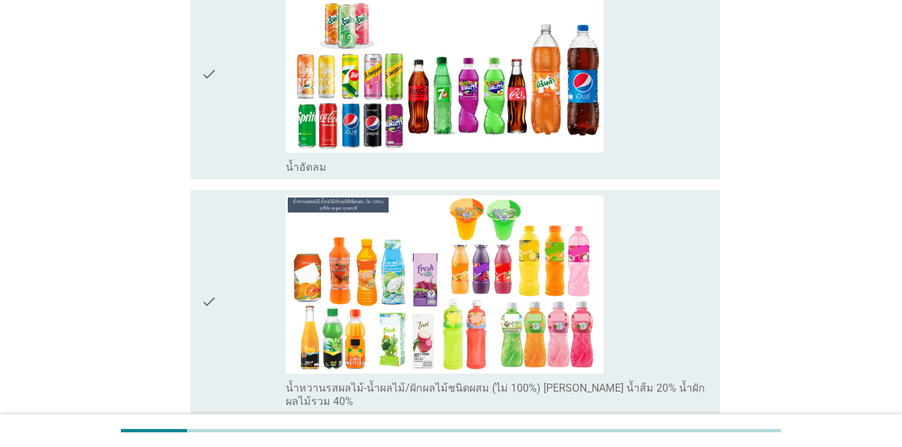
click at [657, 119] on div "check_box_outline_blank น้ำอัดลม" at bounding box center [497, 75] width 423 height 200
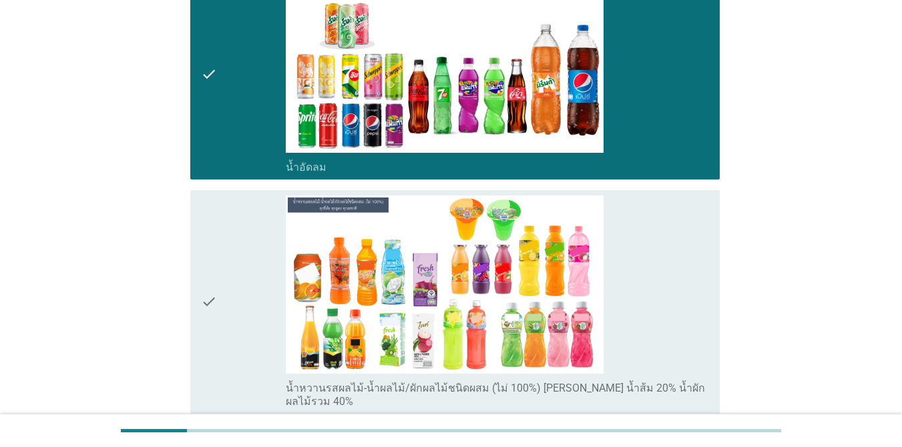
scroll to position [2203, 0]
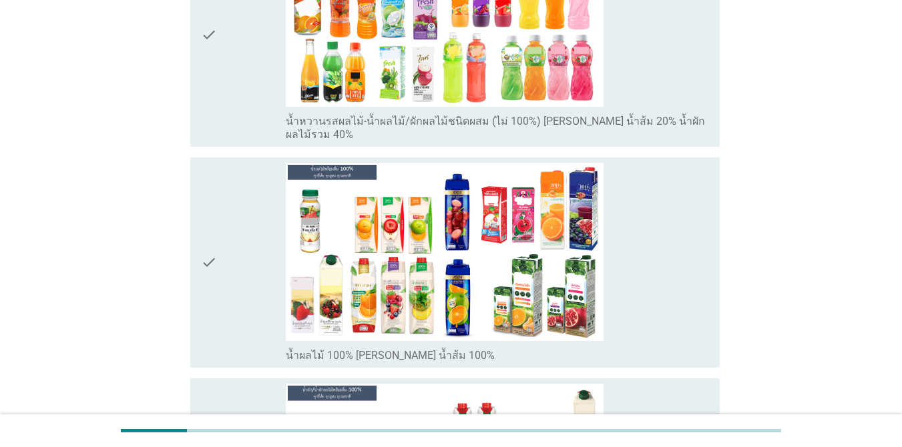
click at [657, 209] on div "check_box_outline_blank น้ำผลไม้ 100% [PERSON_NAME] น้ำส้ม 100%" at bounding box center [497, 263] width 423 height 200
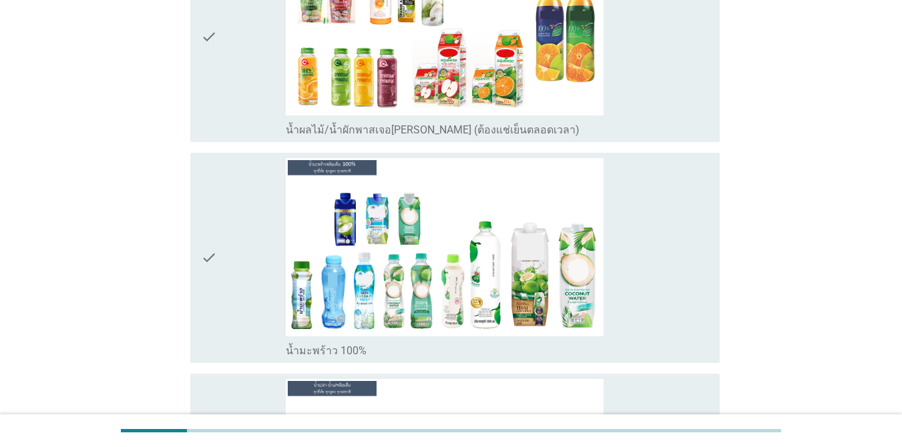
scroll to position [3137, 0]
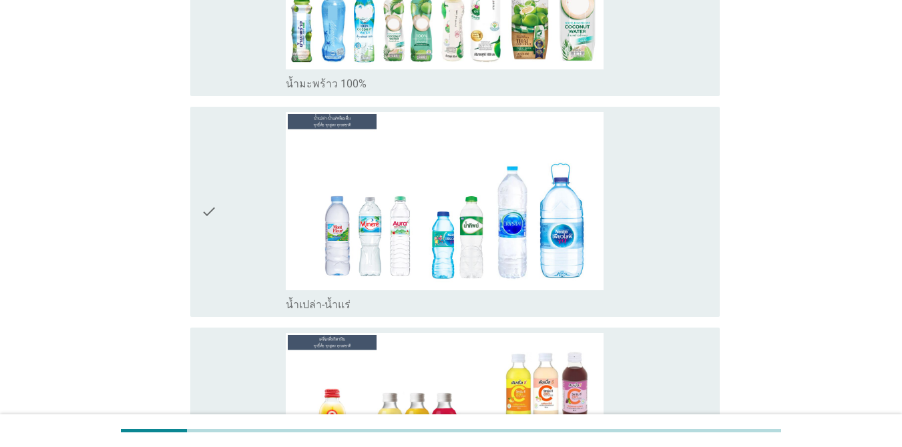
click at [657, 209] on div "check_box_outline_blank น้ำเปล่า-น้ำแร่" at bounding box center [497, 212] width 423 height 200
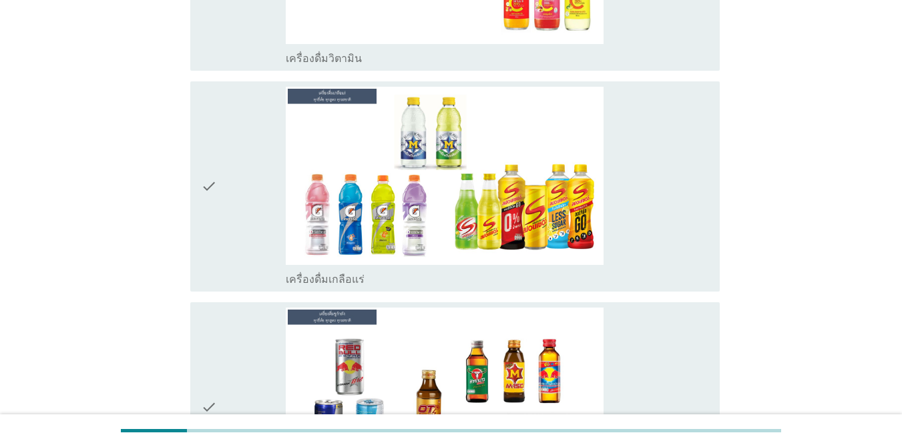
scroll to position [3671, 0]
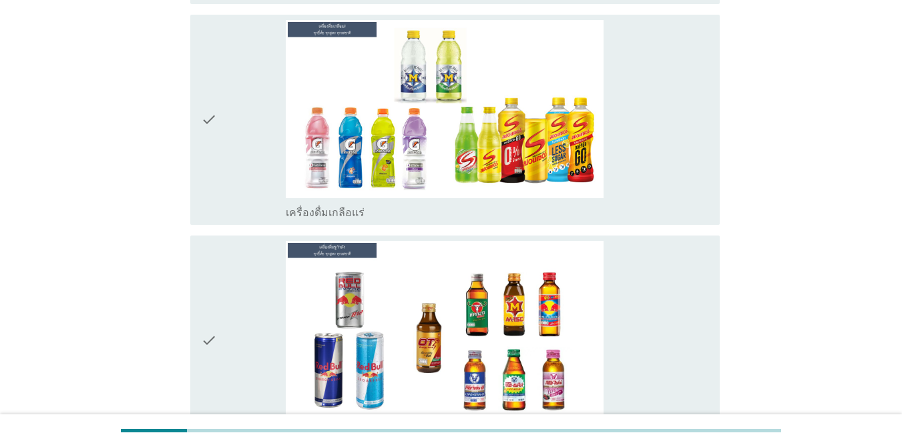
click at [657, 154] on div "check check_box_outline_blank เครื่องดื่มเกลือแร่" at bounding box center [454, 120] width 529 height 210
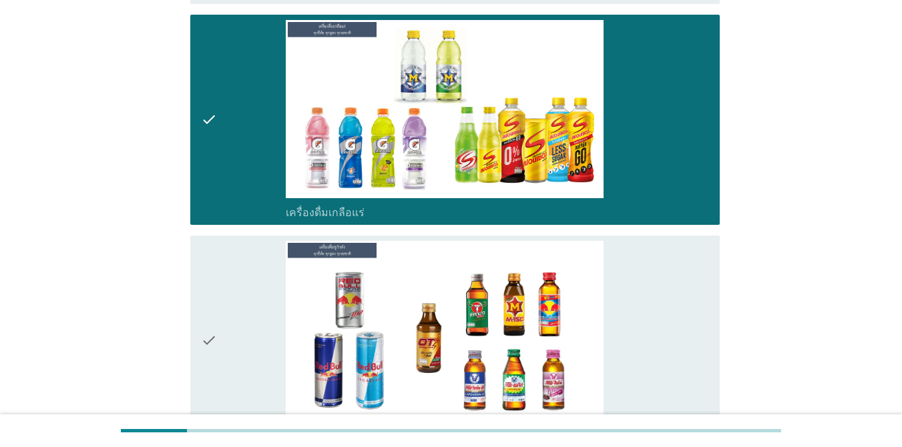
click at [657, 253] on div "check_box_outline_blank เครื่องดื่ม[PERSON_NAME]กำลัง" at bounding box center [497, 341] width 423 height 200
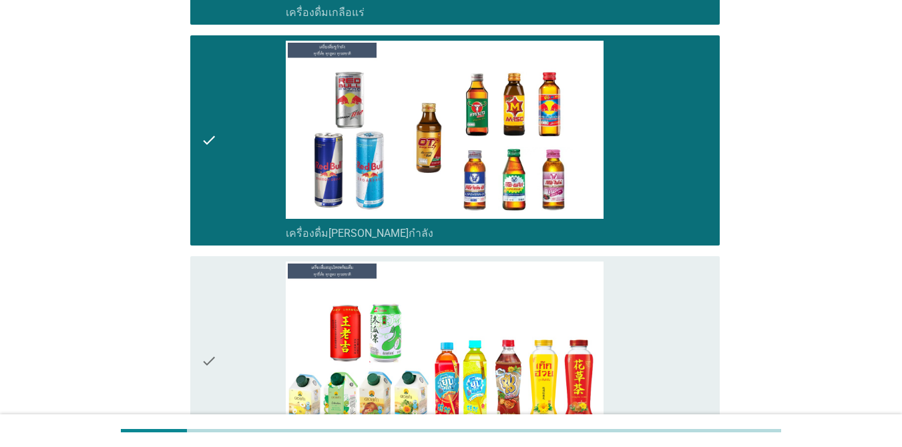
scroll to position [4205, 0]
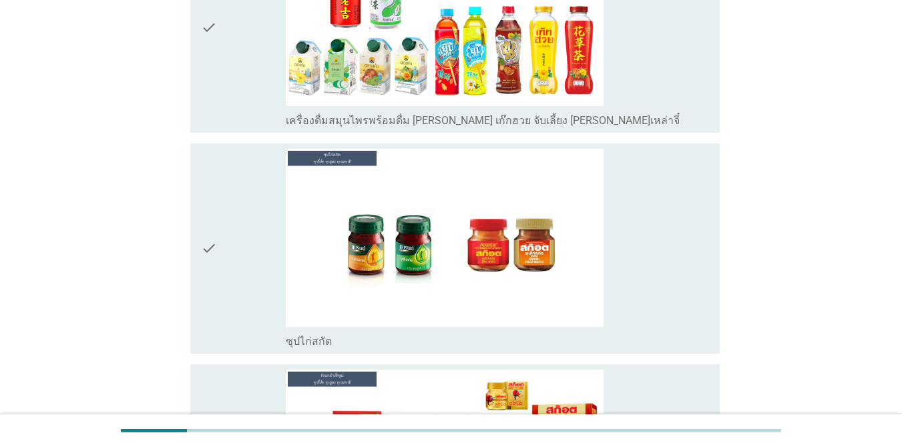
click at [657, 246] on div "check_box_outline_blank ซุปไก่สกัด" at bounding box center [497, 249] width 423 height 200
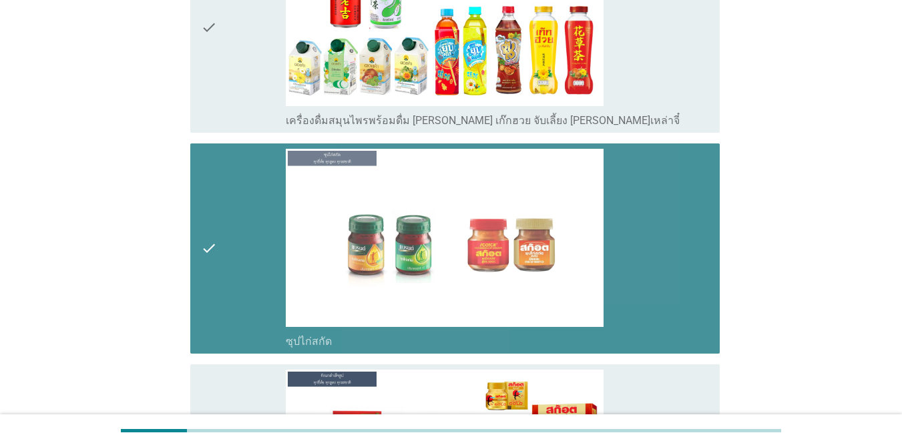
scroll to position [4472, 0]
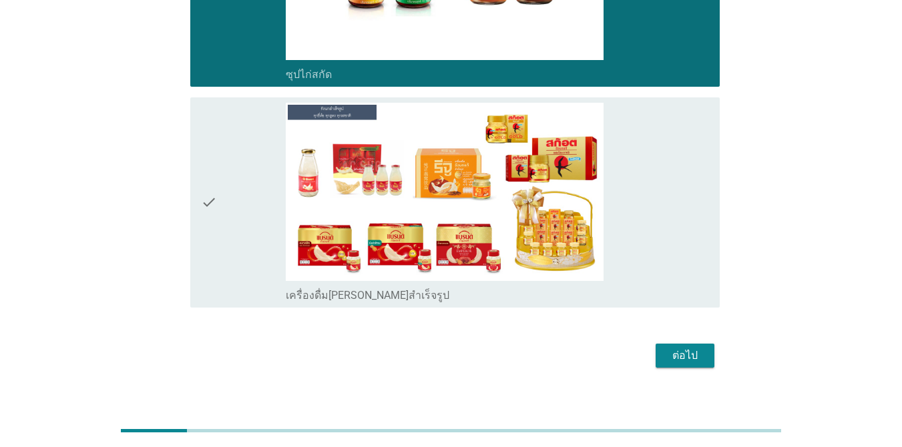
click at [657, 248] on div "check check_box_outline_blank เครื่องดื่ม[PERSON_NAME]สำเร็จรูป" at bounding box center [454, 202] width 529 height 210
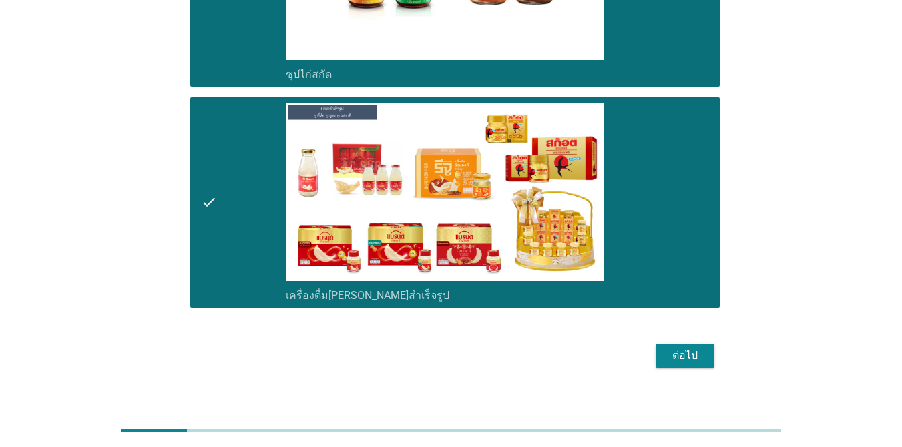
click at [657, 348] on div "ต่อไป" at bounding box center [684, 356] width 37 height 16
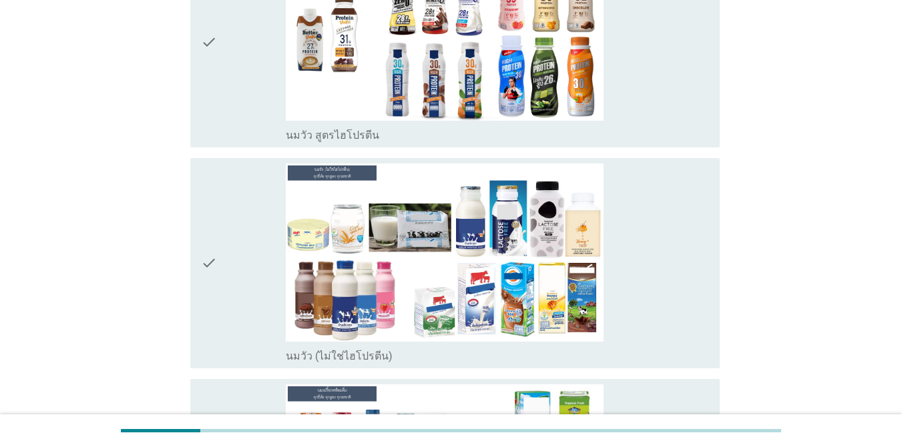
scroll to position [400, 0]
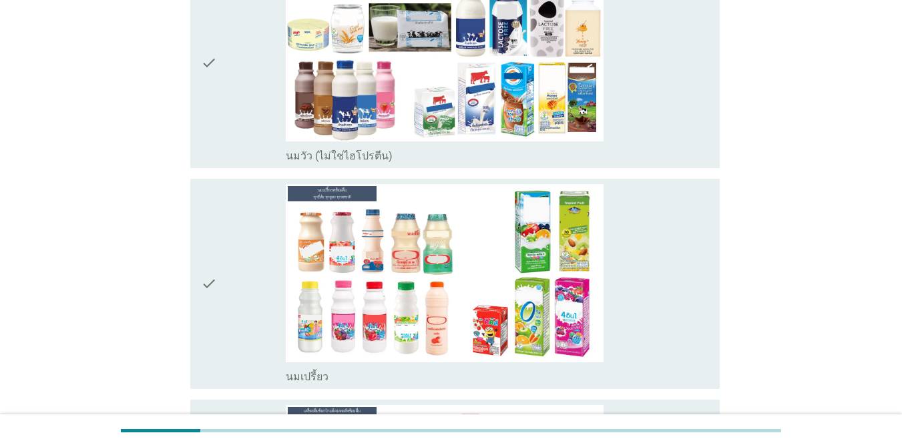
click at [657, 122] on div "check_box_outline_blank นมวัว (ไม่ใช่ไฮโปรตีน)" at bounding box center [497, 63] width 423 height 200
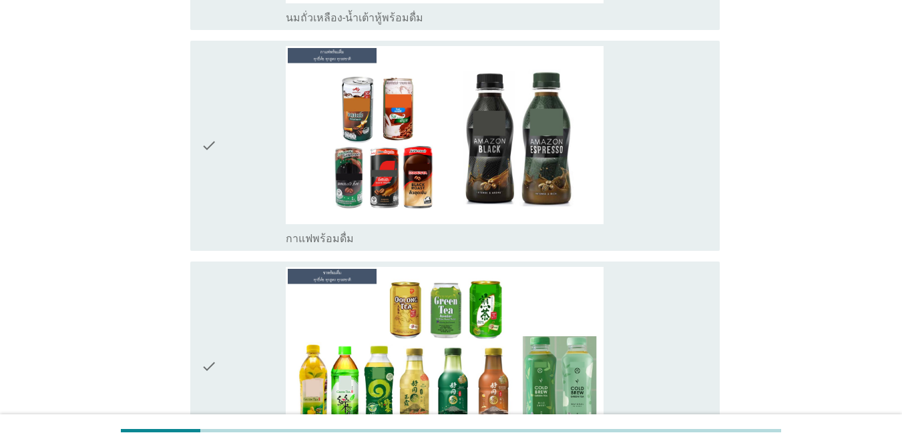
scroll to position [1268, 0]
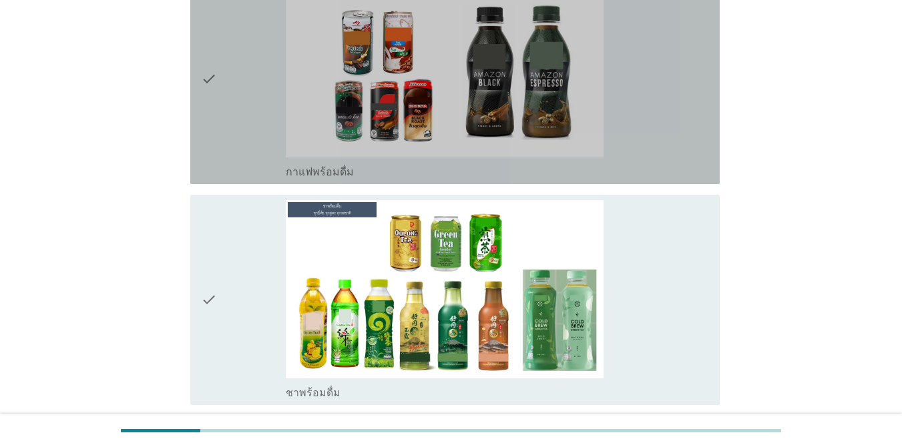
click at [654, 115] on div "check_box กาแฟพร้อมดื่ม" at bounding box center [497, 79] width 423 height 200
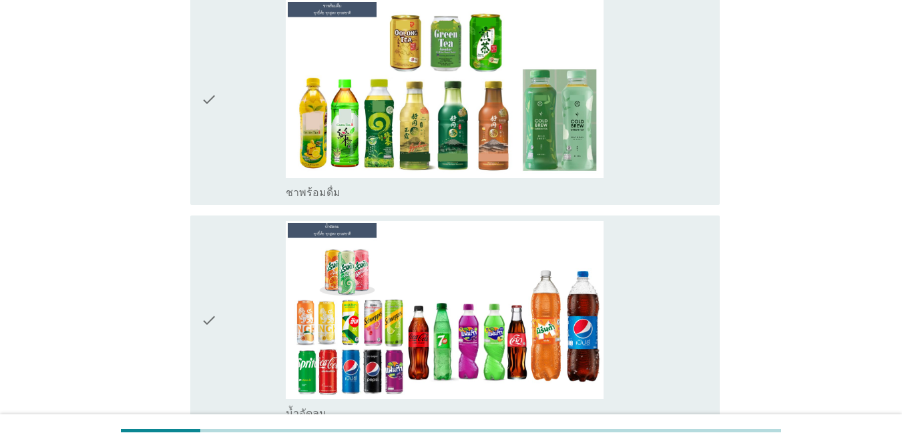
scroll to position [1669, 0]
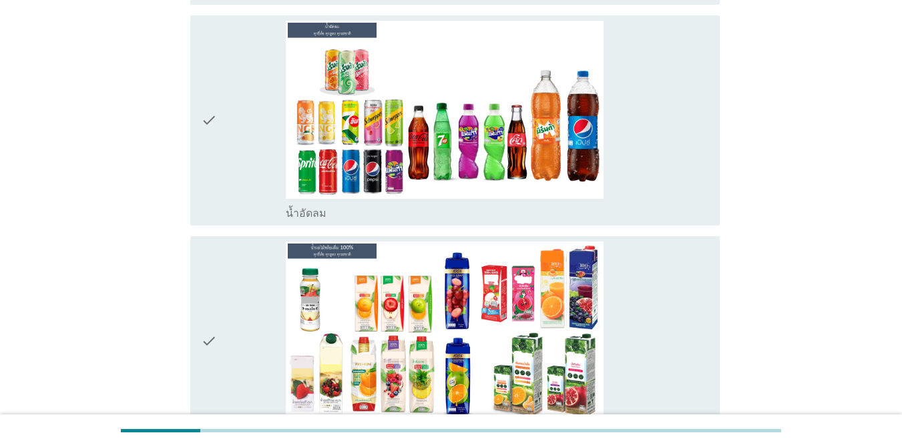
click at [639, 190] on div "check_box น้ำอัดลม" at bounding box center [497, 121] width 423 height 200
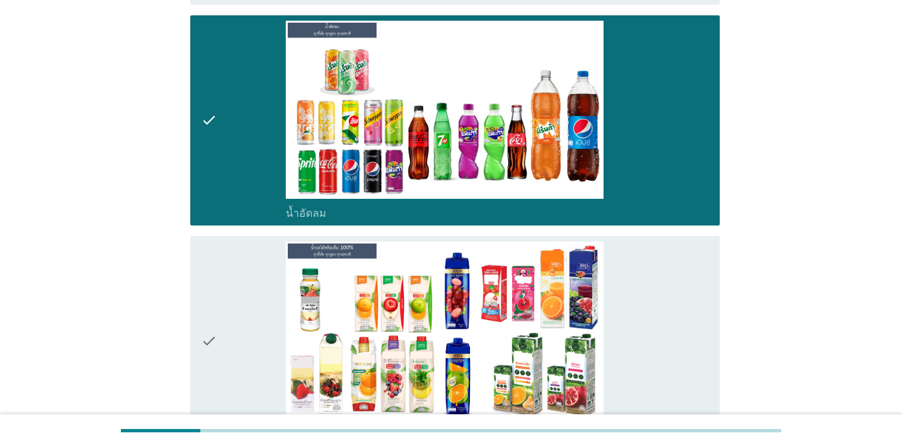
scroll to position [1936, 0]
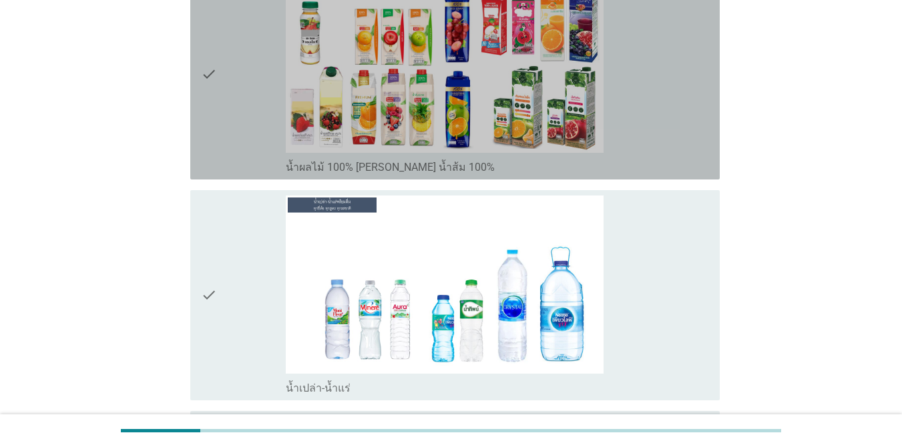
click at [657, 142] on div "check_box น้ำผลไม้ 100% [PERSON_NAME] น้ำส้ม 100%" at bounding box center [497, 75] width 423 height 200
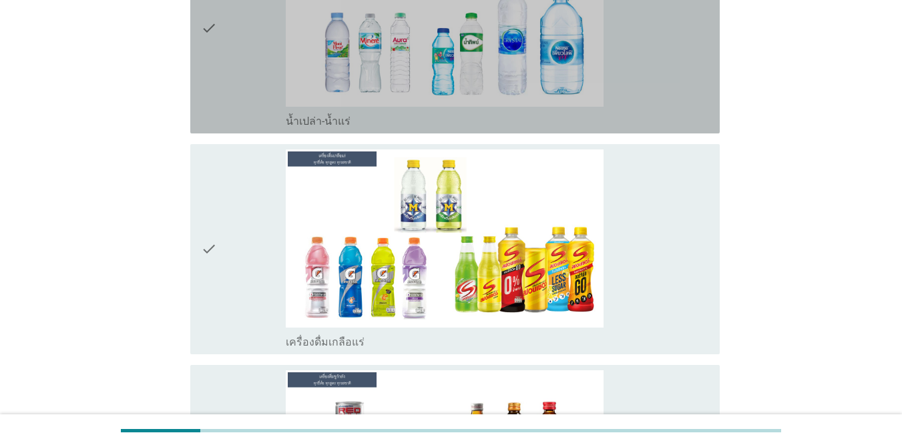
click at [657, 91] on div "check_box น้ำเปล่า-น้ำแร่" at bounding box center [497, 29] width 423 height 200
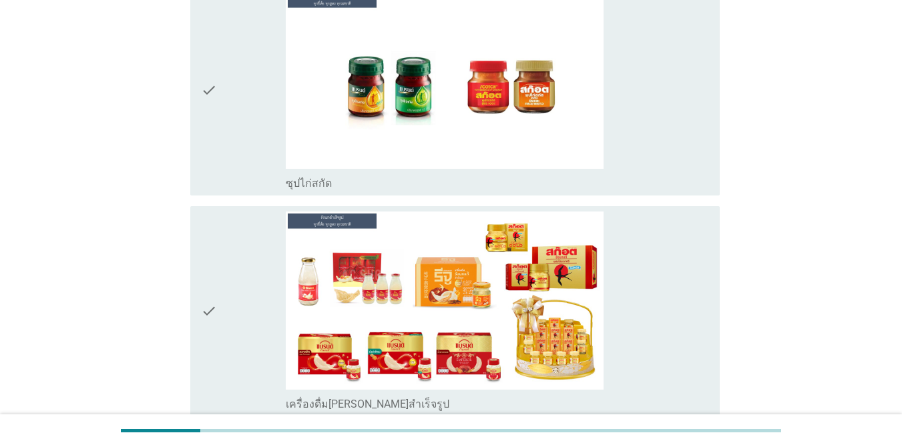
scroll to position [2966, 0]
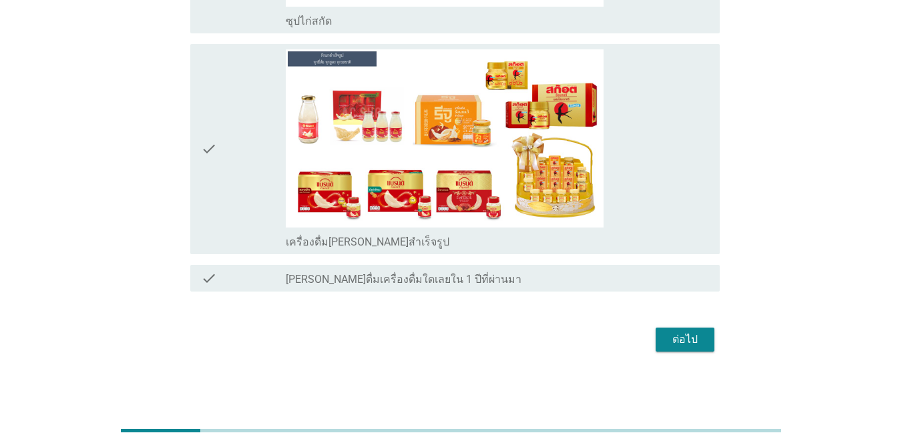
click at [657, 338] on div "ต่อไป" at bounding box center [684, 340] width 37 height 16
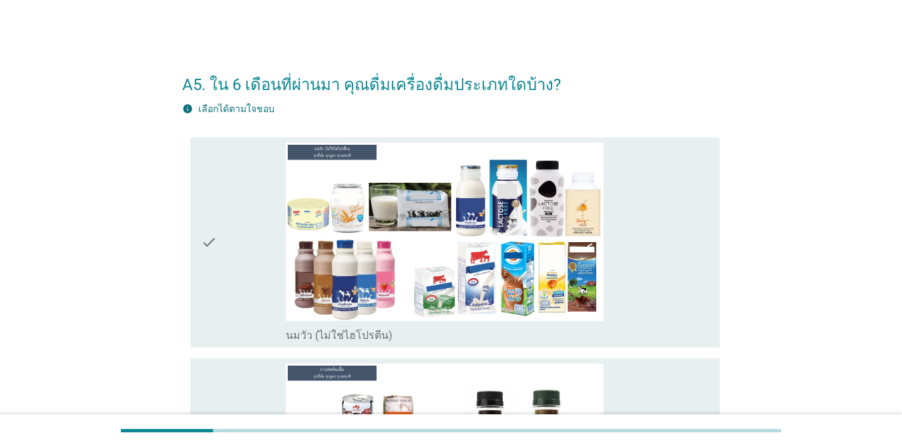
scroll to position [200, 0]
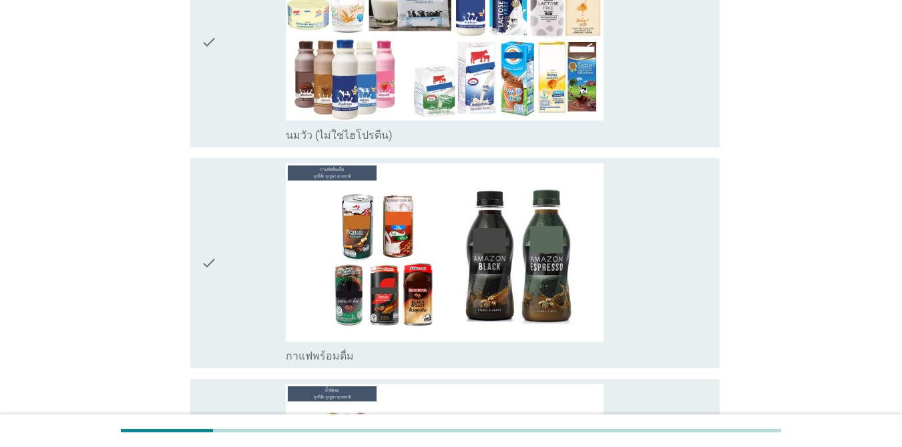
click at [657, 119] on div "check_box นมวัว (ไม่ใช่ไฮโปรตีน)" at bounding box center [497, 43] width 423 height 200
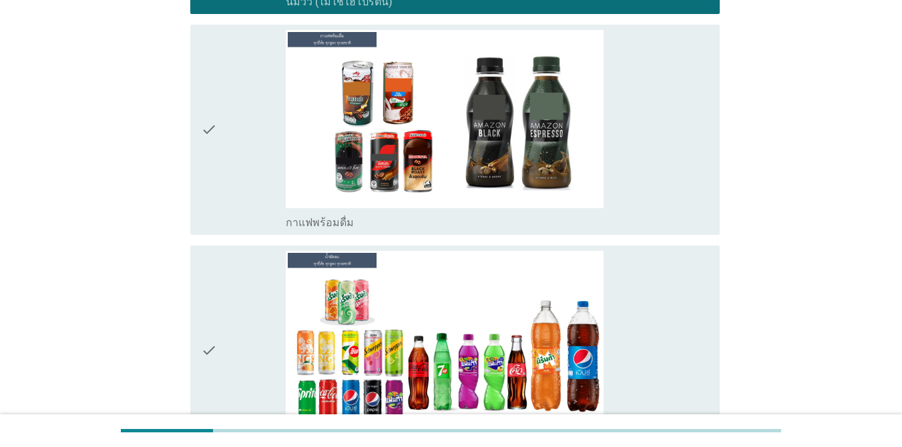
scroll to position [400, 0]
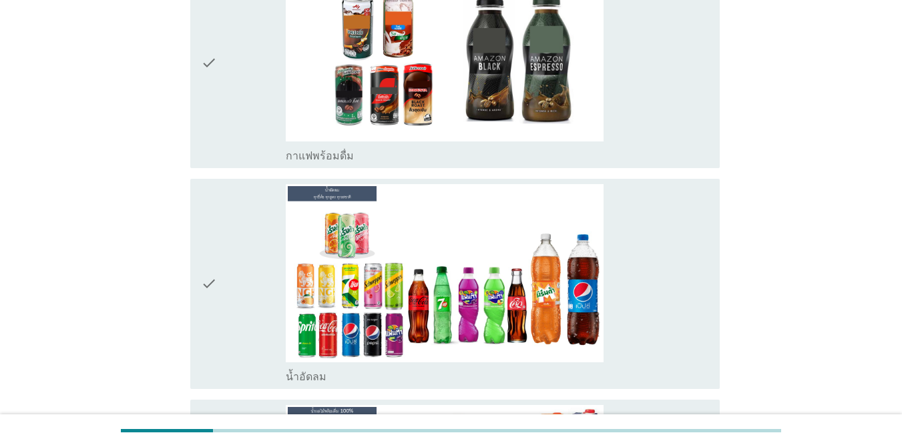
click at [657, 113] on div "check_box กาแฟพร้อมดื่ม" at bounding box center [497, 63] width 423 height 200
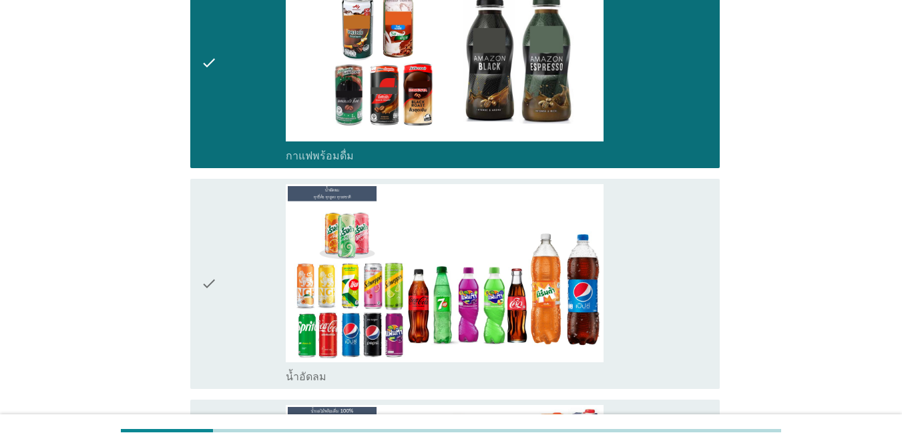
click at [657, 272] on div "check_box น้ำอัดลม" at bounding box center [497, 284] width 423 height 200
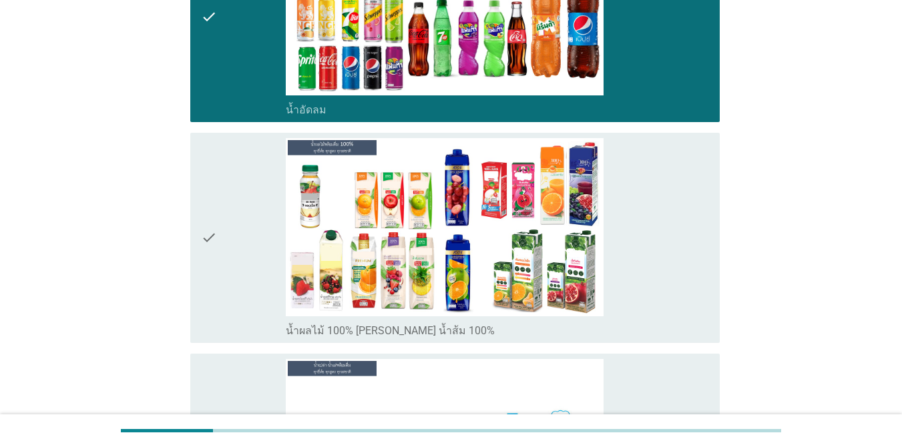
scroll to position [934, 0]
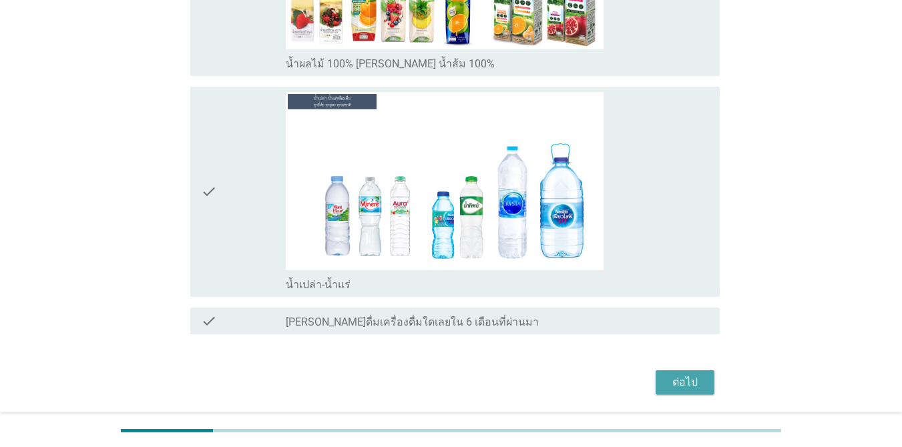
click at [657, 374] on div "ต่อไป" at bounding box center [684, 382] width 37 height 16
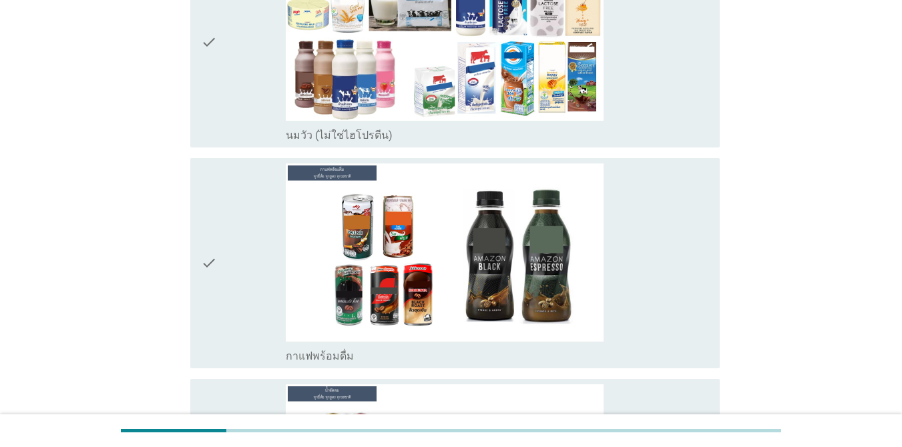
scroll to position [267, 0]
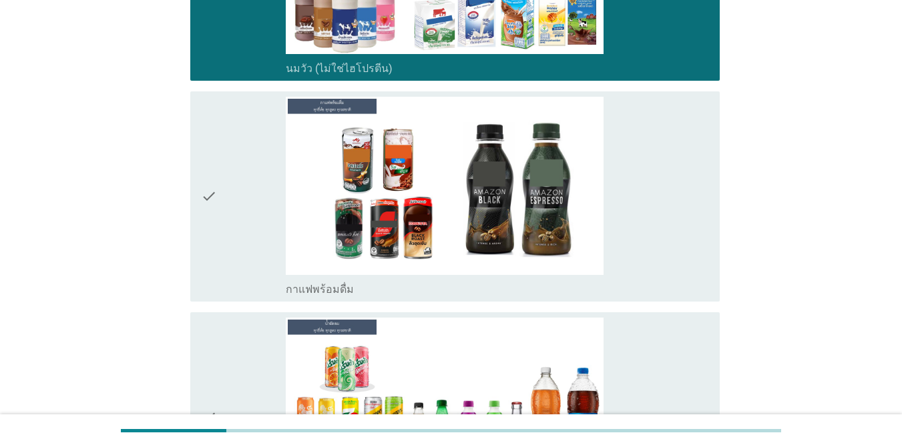
scroll to position [467, 0]
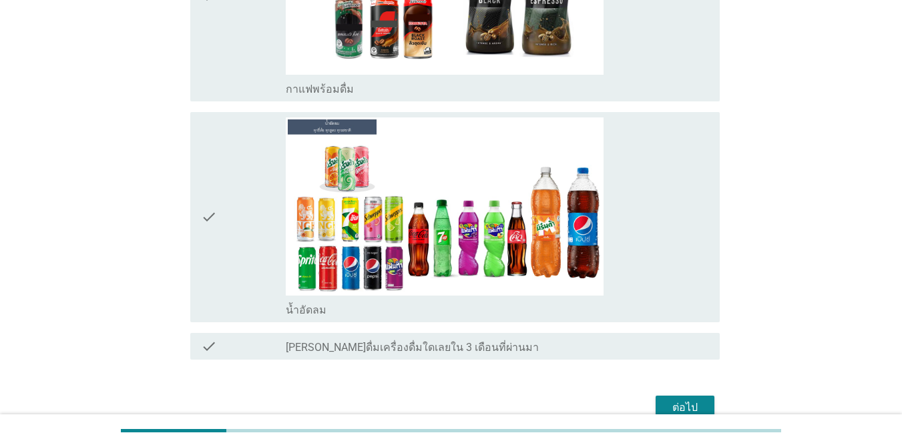
click at [657, 178] on div "check check_box น้ำอัดลม" at bounding box center [454, 217] width 529 height 210
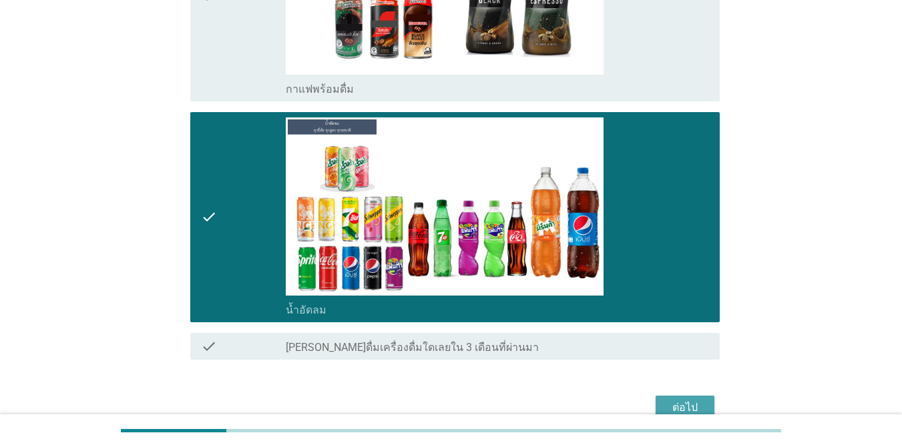
click at [657, 409] on div "ต่อไป" at bounding box center [684, 408] width 37 height 16
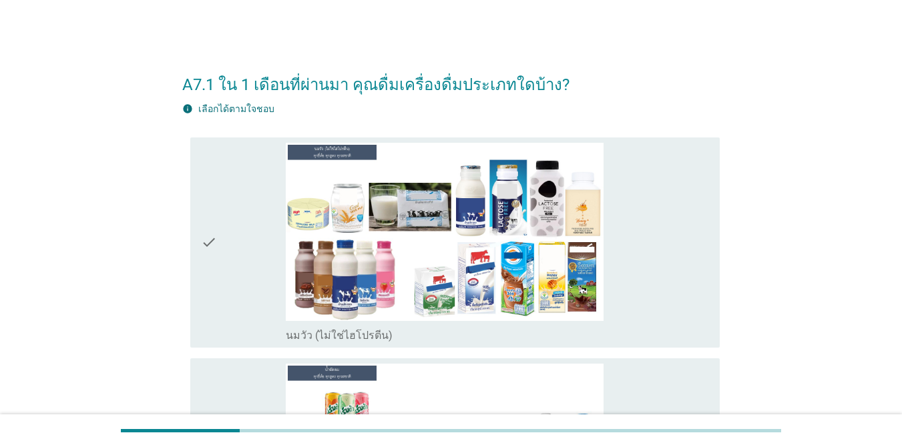
scroll to position [133, 0]
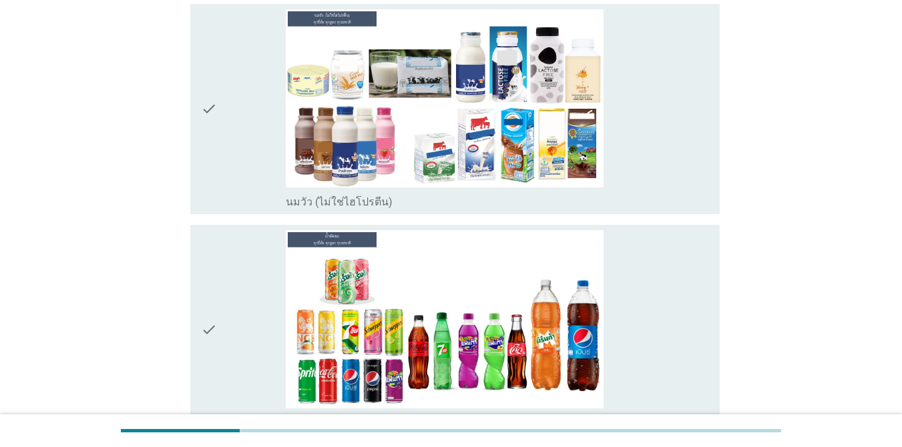
click at [657, 158] on div "check_box นมวัว (ไม่ใช่ไฮโปรตีน)" at bounding box center [497, 109] width 423 height 200
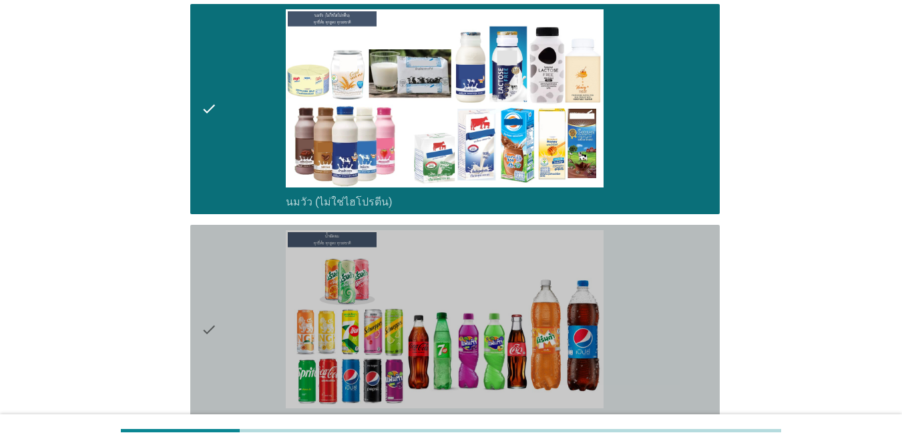
click at [657, 290] on div "check_box น้ำอัดลม" at bounding box center [497, 330] width 423 height 200
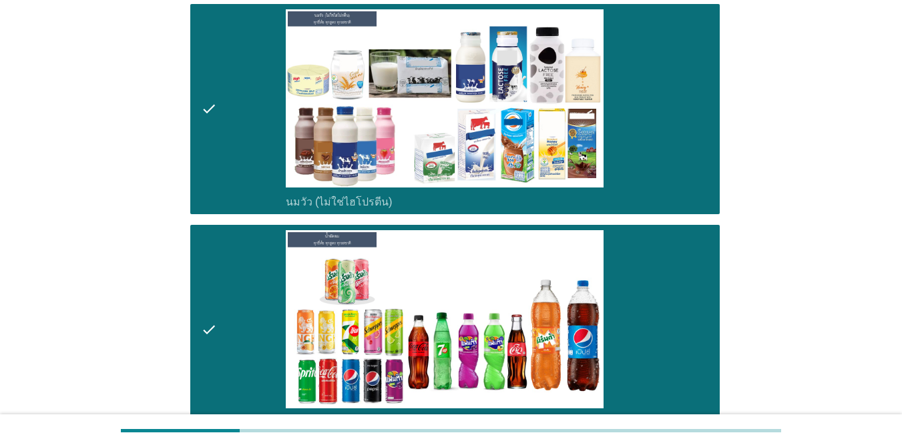
scroll to position [314, 0]
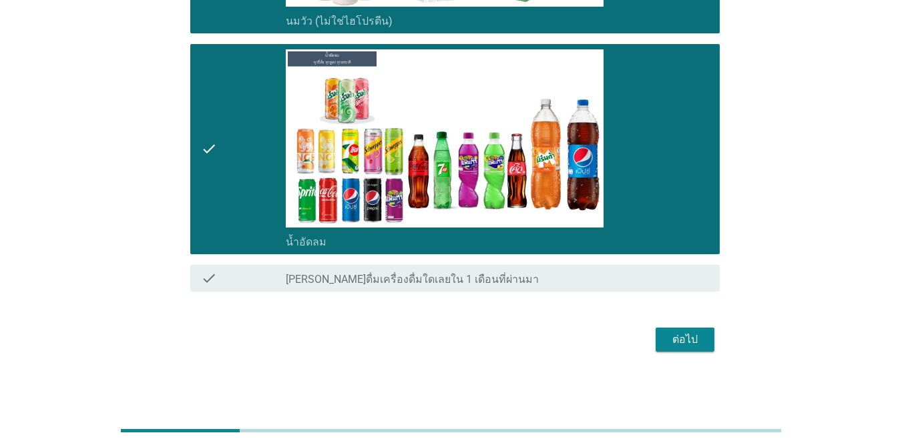
click at [657, 346] on div "ต่อไป" at bounding box center [684, 340] width 37 height 16
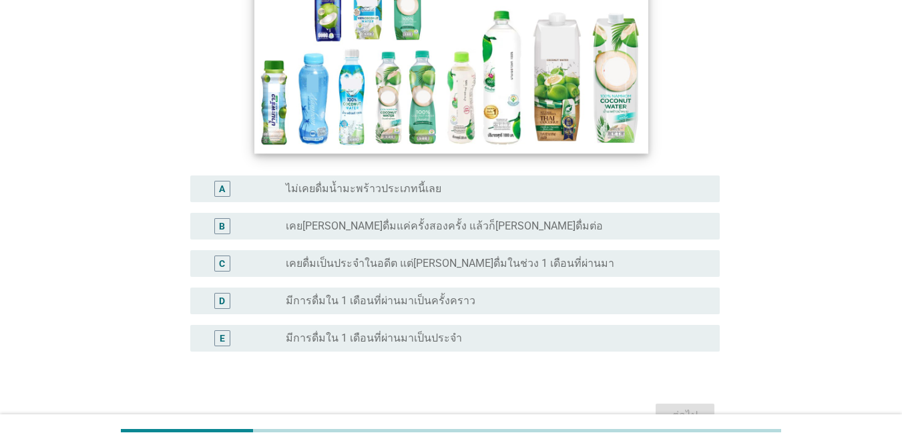
scroll to position [267, 0]
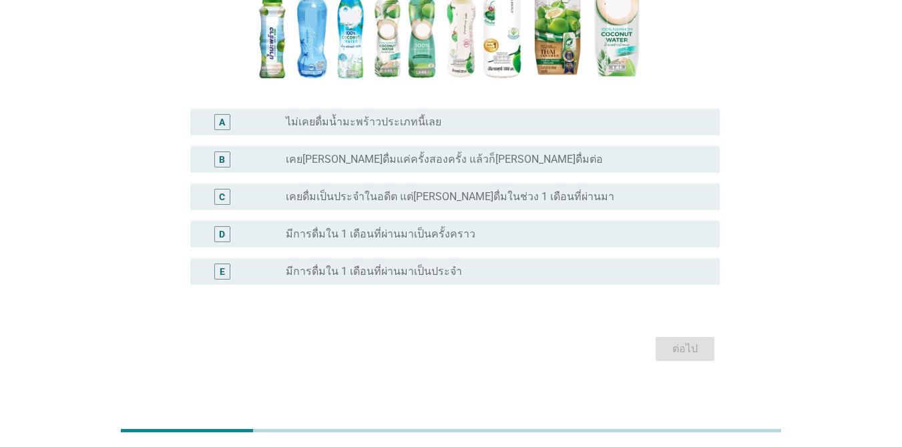
click at [475, 120] on div "radio_button_unchecked ไม่เคยดื่มน้ำมะพร้าวประเภทนี้เลย" at bounding box center [492, 121] width 413 height 13
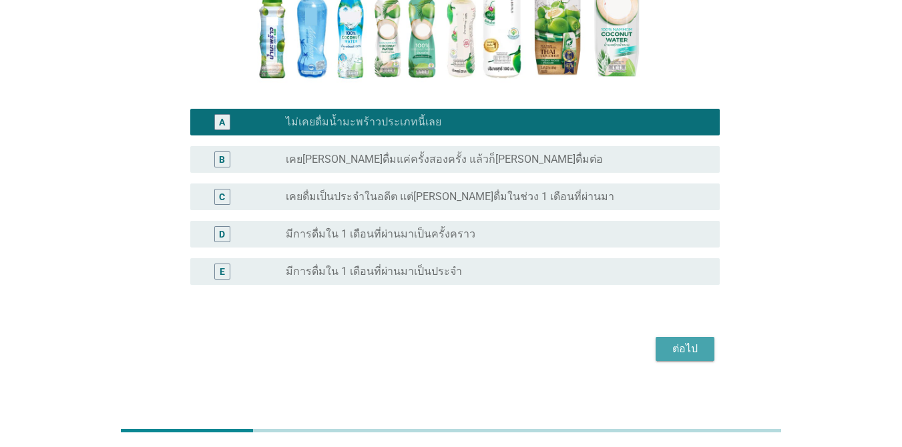
click at [657, 352] on div "ต่อไป" at bounding box center [684, 349] width 37 height 16
